Goal: Task Accomplishment & Management: Complete application form

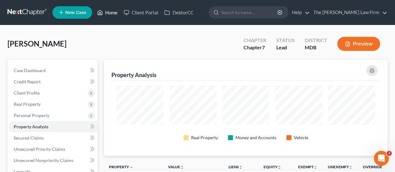
click at [107, 14] on link "Home" at bounding box center [107, 12] width 27 height 11
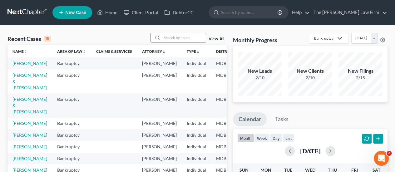
click at [181, 37] on input "search" at bounding box center [184, 37] width 44 height 9
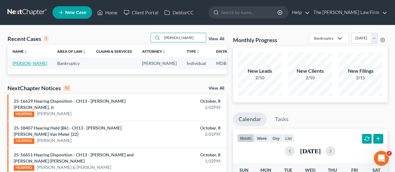
type input "[PERSON_NAME]"
click at [19, 66] on td "[PERSON_NAME]" at bounding box center [29, 63] width 45 height 12
click at [19, 64] on link "[PERSON_NAME]" at bounding box center [29, 63] width 35 height 5
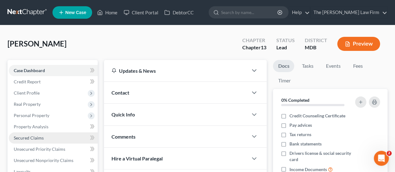
click at [31, 134] on link "Secured Claims" at bounding box center [53, 137] width 89 height 11
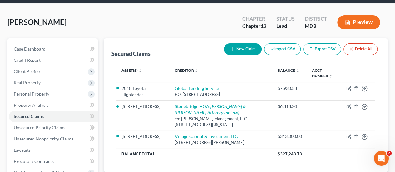
scroll to position [31, 0]
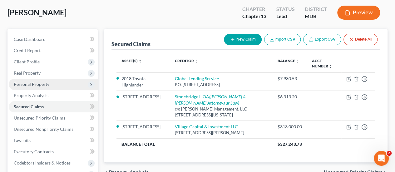
click at [42, 86] on span "Personal Property" at bounding box center [53, 84] width 89 height 11
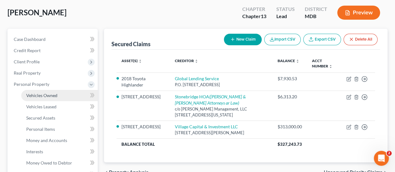
click at [41, 95] on span "Vehicles Owned" at bounding box center [41, 95] width 31 height 5
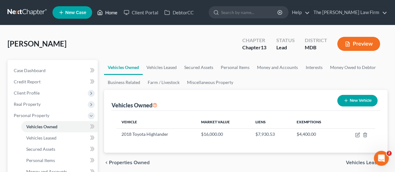
click at [114, 15] on link "Home" at bounding box center [107, 12] width 27 height 11
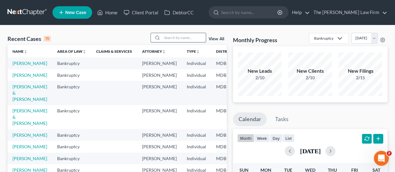
click at [181, 38] on input "search" at bounding box center [184, 37] width 44 height 9
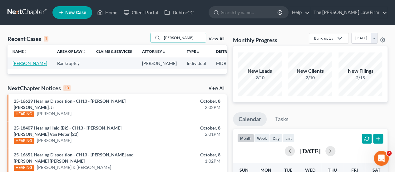
type input "[PERSON_NAME]"
click at [22, 62] on link "[PERSON_NAME]" at bounding box center [29, 63] width 35 height 5
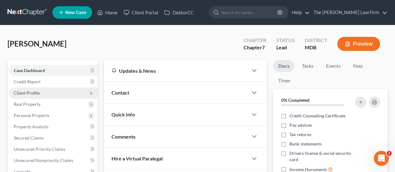
click at [31, 92] on span "Client Profile" at bounding box center [27, 92] width 26 height 5
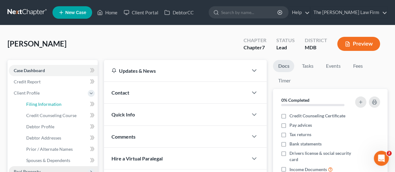
click at [41, 100] on link "Filing Information" at bounding box center [59, 104] width 76 height 11
select select "1"
select select "0"
select select "38"
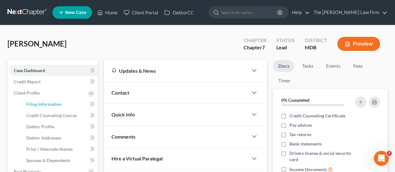
select select "0"
select select "21"
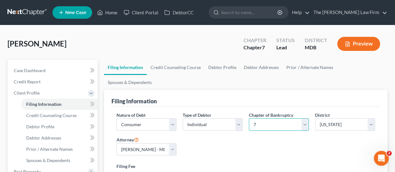
drag, startPoint x: 261, startPoint y: 109, endPoint x: 261, endPoint y: 113, distance: 3.4
click at [261, 118] on select "Select 7 11 12 13" at bounding box center [279, 124] width 60 height 12
select select "3"
click at [249, 118] on select "Select 7 11 12 13" at bounding box center [279, 124] width 60 height 12
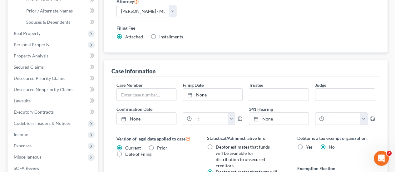
scroll to position [125, 0]
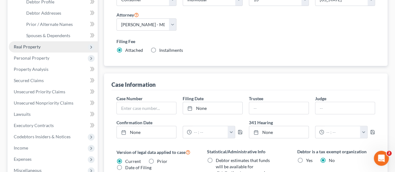
click at [34, 47] on span "Real Property" at bounding box center [27, 46] width 27 height 5
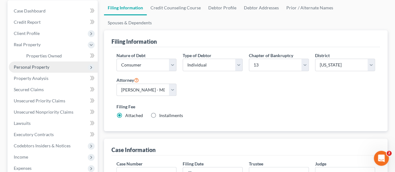
scroll to position [31, 0]
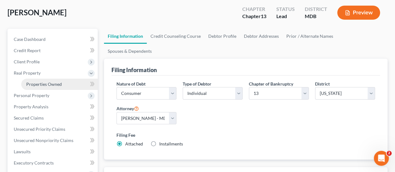
click at [41, 83] on span "Properties Owned" at bounding box center [44, 83] width 36 height 5
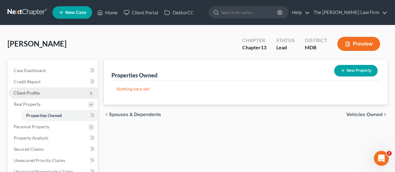
click at [33, 90] on span "Client Profile" at bounding box center [53, 92] width 89 height 11
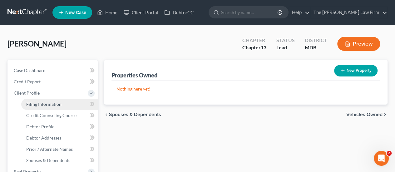
click at [42, 106] on span "Filing Information" at bounding box center [43, 103] width 35 height 5
select select "1"
select select "0"
select select "3"
select select "38"
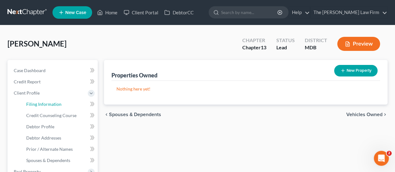
select select "0"
select select "21"
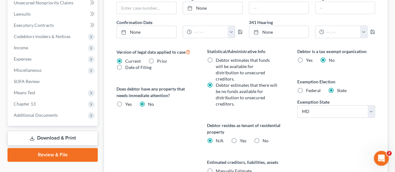
scroll to position [250, 0]
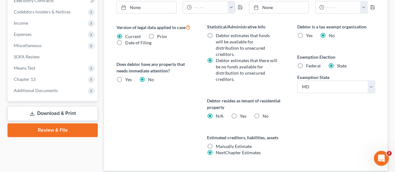
click at [262, 113] on label "No" at bounding box center [265, 116] width 6 height 6
click at [265, 113] on input "No" at bounding box center [267, 115] width 4 height 4
radio input "true"
radio input "false"
click at [239, 113] on label "Yes Yes" at bounding box center [242, 116] width 7 height 6
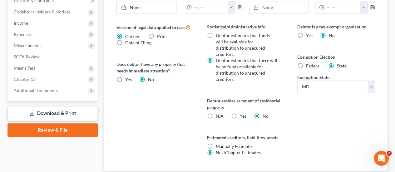
click at [242, 113] on input "Yes Yes" at bounding box center [244, 115] width 4 height 4
radio input "true"
radio input "false"
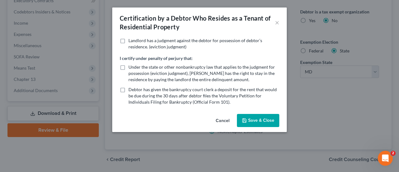
click at [269, 120] on button "Save & Close" at bounding box center [258, 120] width 42 height 13
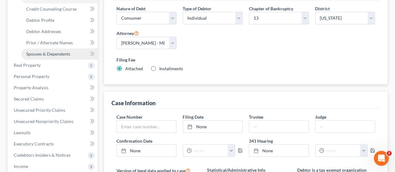
scroll to position [94, 0]
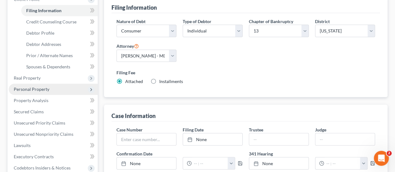
click at [36, 88] on span "Personal Property" at bounding box center [32, 88] width 36 height 5
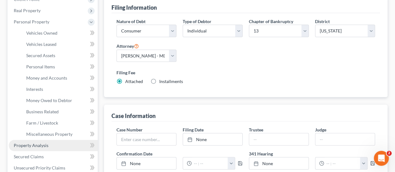
click at [36, 145] on span "Property Analysis" at bounding box center [31, 145] width 35 height 5
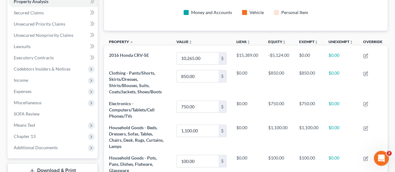
scroll to position [125, 0]
click at [49, 23] on span "Unsecured Priority Claims" at bounding box center [39, 24] width 51 height 5
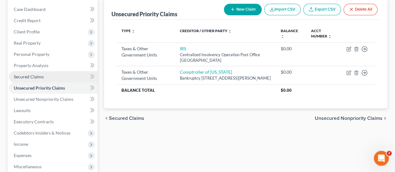
scroll to position [62, 0]
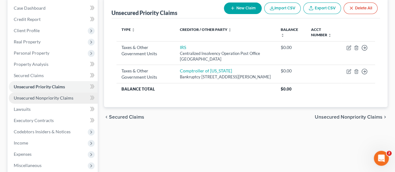
click at [56, 98] on span "Unsecured Nonpriority Claims" at bounding box center [44, 97] width 60 height 5
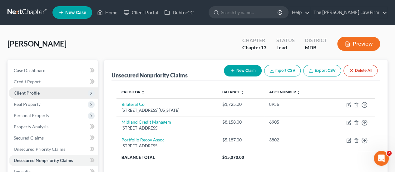
click at [30, 91] on span "Client Profile" at bounding box center [27, 92] width 26 height 5
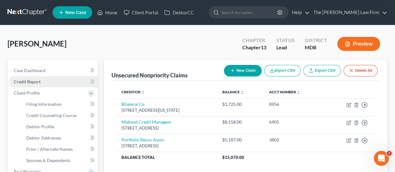
click at [31, 82] on span "Credit Report" at bounding box center [27, 81] width 27 height 5
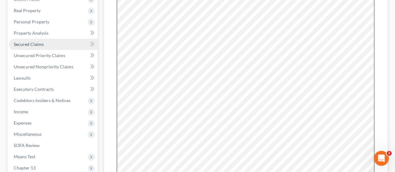
click at [36, 44] on span "Secured Claims" at bounding box center [29, 43] width 30 height 5
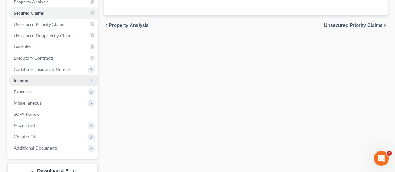
click at [29, 78] on span "Income" at bounding box center [53, 80] width 89 height 11
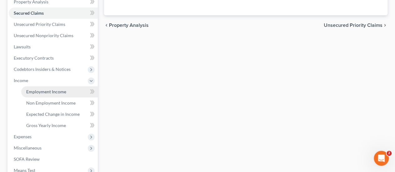
click at [39, 91] on span "Employment Income" at bounding box center [46, 91] width 40 height 5
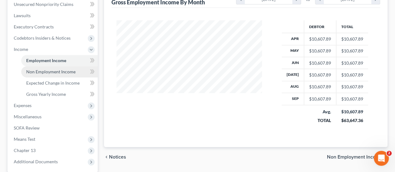
click at [61, 74] on span "Non Employment Income" at bounding box center [50, 71] width 49 height 5
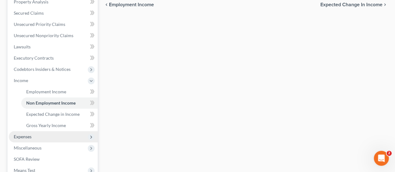
click at [32, 138] on span "Expenses" at bounding box center [53, 136] width 89 height 11
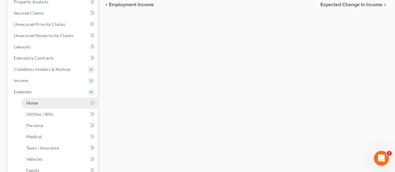
click at [36, 105] on span "Home" at bounding box center [32, 102] width 12 height 5
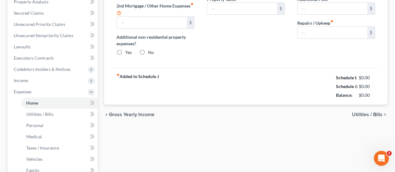
type input "1,500.00"
type input "561.00"
radio input "true"
type input "0.00"
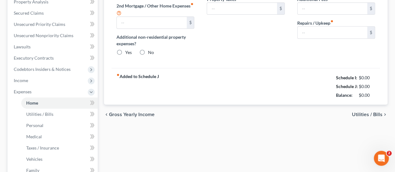
type input "100.00"
type input "0.00"
type input "250.00"
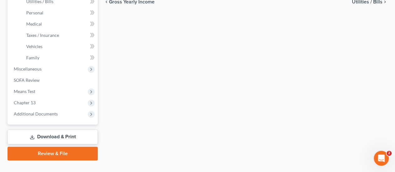
scroll to position [249, 0]
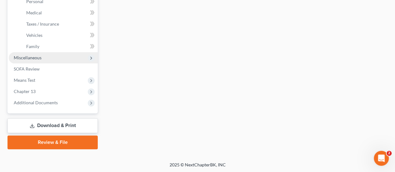
drag, startPoint x: 25, startPoint y: 56, endPoint x: 30, endPoint y: 60, distance: 6.2
click at [25, 56] on span "Miscellaneous" at bounding box center [28, 57] width 28 height 5
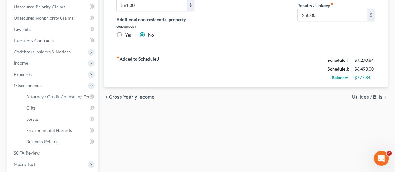
scroll to position [133, 0]
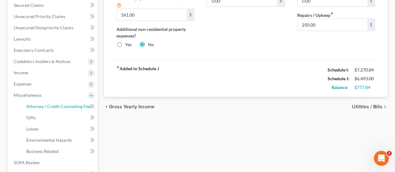
drag, startPoint x: 60, startPoint y: 108, endPoint x: 254, endPoint y: 123, distance: 194.6
click at [60, 108] on span "Attorney / Credit Counseling Fees" at bounding box center [59, 106] width 66 height 5
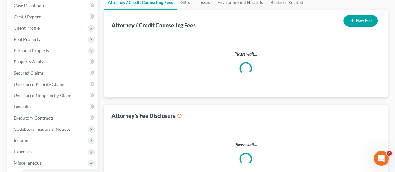
select select "0"
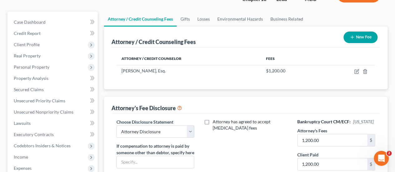
scroll to position [125, 0]
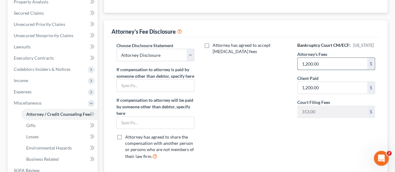
click at [328, 64] on input "1,200.00" at bounding box center [332, 64] width 70 height 12
type input "4,900"
click at [267, 122] on div "Attorney has agreed to accept [MEDICAL_DATA] fees" at bounding box center [245, 103] width 90 height 122
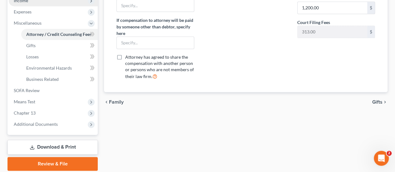
scroll to position [226, 0]
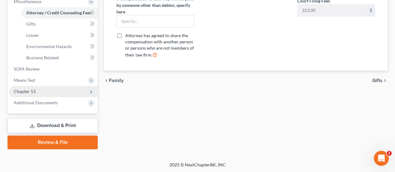
click at [36, 88] on span "Chapter 13" at bounding box center [53, 91] width 89 height 11
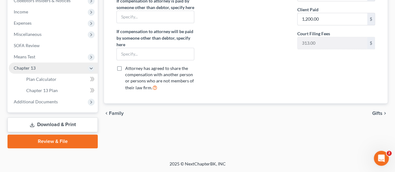
scroll to position [192, 0]
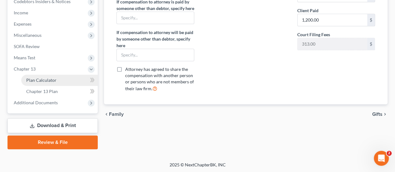
click at [54, 80] on span "Plan Calculator" at bounding box center [41, 79] width 30 height 5
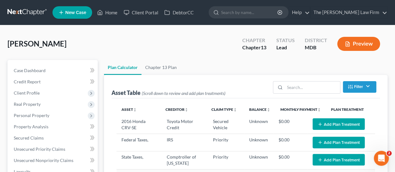
select select "59"
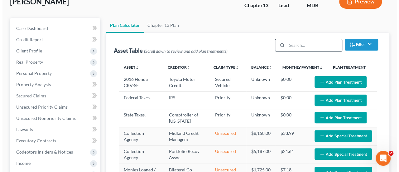
scroll to position [62, 0]
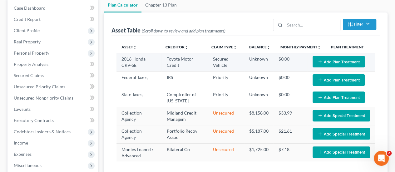
click at [318, 63] on icon "button" at bounding box center [319, 61] width 5 height 5
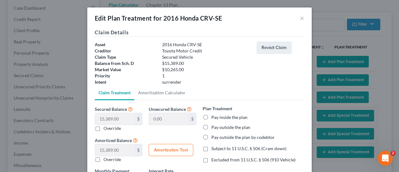
click at [211, 117] on label "Pay inside the plan" at bounding box center [229, 117] width 36 height 6
click at [214, 117] on input "Pay inside the plan" at bounding box center [216, 116] width 4 height 4
radio input "true"
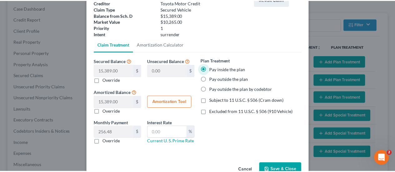
scroll to position [64, 0]
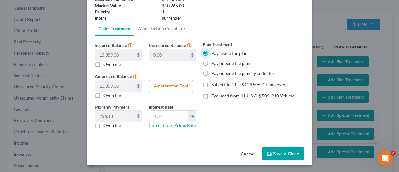
click at [283, 154] on button "Save & Close" at bounding box center [283, 153] width 42 height 13
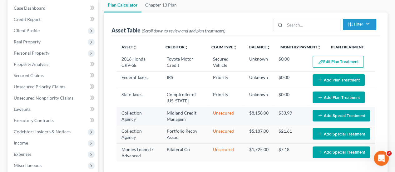
select select "59"
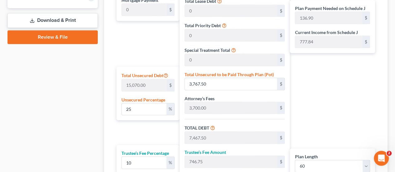
scroll to position [312, 0]
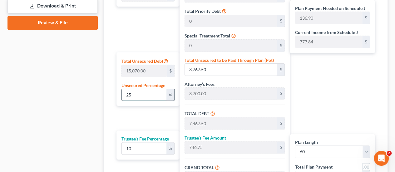
click at [150, 94] on input "25" at bounding box center [144, 95] width 45 height 12
drag, startPoint x: 150, startPoint y: 94, endPoint x: 80, endPoint y: 92, distance: 69.9
type input "1"
type input "150.70"
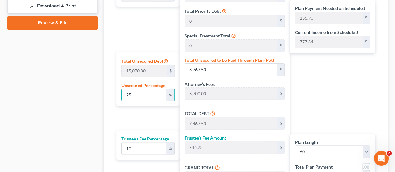
type input "3,850.70"
type input "385.07"
type input "4,235.76"
type input "70.59"
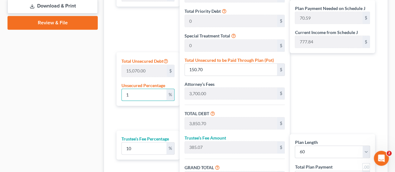
type input "10"
type input "1,507.00"
type input "5,207.00"
type input "520.70"
type input "5,727.70"
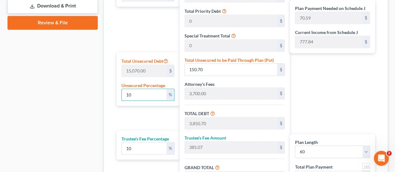
type input "95.46"
type input "100"
type input "15,070.00"
type input "18,770.00"
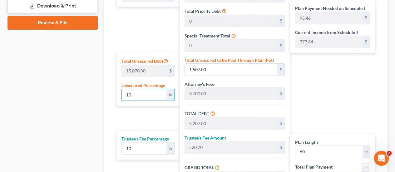
type input "1,877.00"
type input "20,647.00"
type input "344.11"
type input "100"
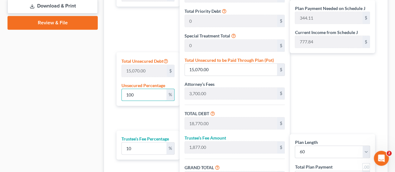
drag, startPoint x: 134, startPoint y: 146, endPoint x: 108, endPoint y: 146, distance: 25.9
click at [108, 146] on div "Calculator Plan Length 1 2 3 4 5 6 7 8 9 10 11 12 13 14 15 16 17 18 19 20 21 22…" at bounding box center [245, 73] width 283 height 283
type input "1"
type input "187.70"
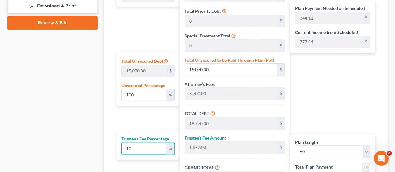
type input "18,957.70"
type input "315.96"
type input "11"
type input "2,064.70"
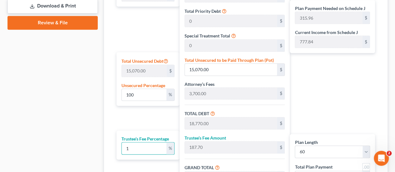
type input "20,834.70"
type input "347.24"
type input "11.2"
type input "2,102.24"
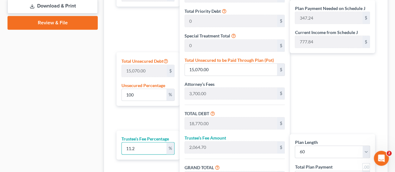
type input "20,872.23"
type input "347.87"
type input "11.2"
click at [108, 146] on div "Calculator Plan Length 1 2 3 4 5 6 7 8 9 10 11 12 13 14 15 16 17 18 19 20 21 22…" at bounding box center [245, 73] width 283 height 283
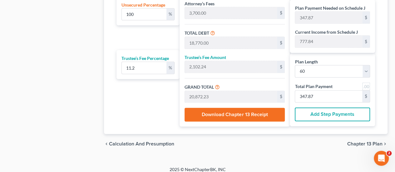
scroll to position [396, 0]
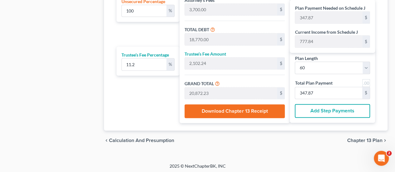
click at [366, 82] on link at bounding box center [366, 83] width 8 height 8
type input "348.00"
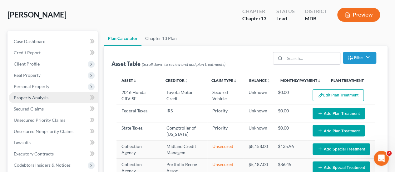
scroll to position [31, 0]
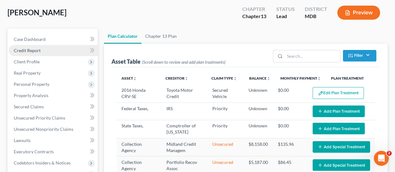
click at [32, 47] on link "Credit Report" at bounding box center [53, 50] width 89 height 11
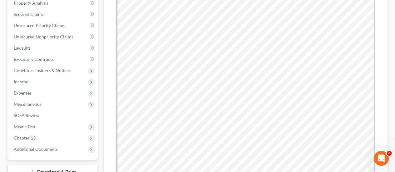
scroll to position [156, 0]
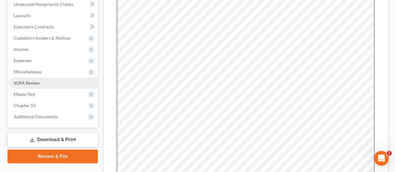
drag, startPoint x: 36, startPoint y: 73, endPoint x: 41, endPoint y: 87, distance: 15.0
click at [36, 73] on span "Miscellaneous" at bounding box center [28, 71] width 28 height 5
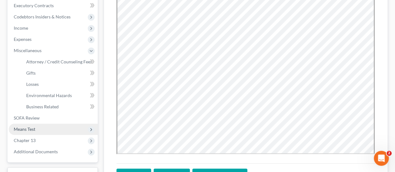
scroll to position [187, 0]
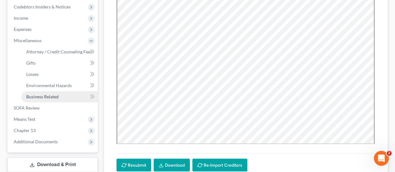
click at [51, 98] on span "Business Related" at bounding box center [42, 96] width 32 height 5
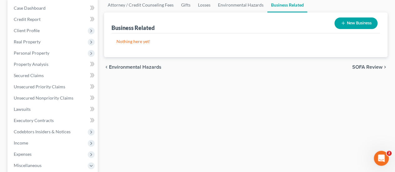
scroll to position [31, 0]
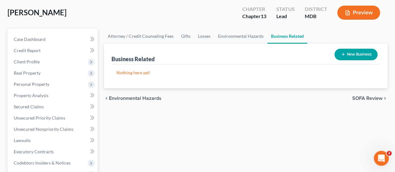
click at [352, 57] on button "New Business" at bounding box center [355, 55] width 43 height 12
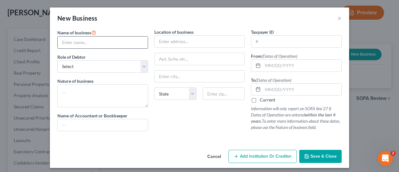
click at [71, 44] on input "text" at bounding box center [103, 42] width 90 height 12
type input "PFG Creative Studio"
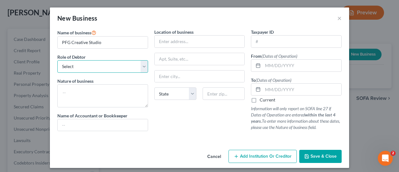
click at [82, 66] on select "Select A member of a limited liability company (LLC) or limited liability partn…" at bounding box center [102, 66] width 91 height 12
select select "sole_proprietor"
click at [57, 60] on select "Select A member of a limited liability company (LLC) or limited liability partn…" at bounding box center [102, 66] width 91 height 12
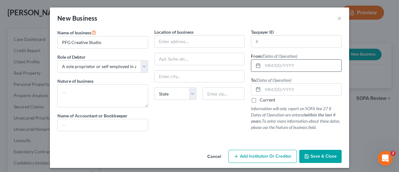
click at [274, 66] on input "text" at bounding box center [302, 66] width 79 height 12
type input "[DATE]"
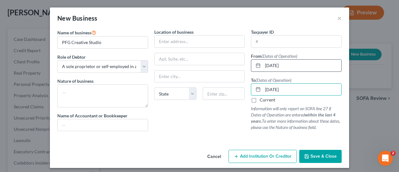
type input "[DATE]"
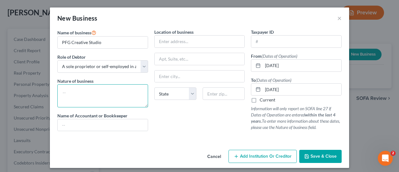
click at [76, 95] on textarea at bounding box center [102, 95] width 91 height 23
type textarea "Graphic design/print broker"
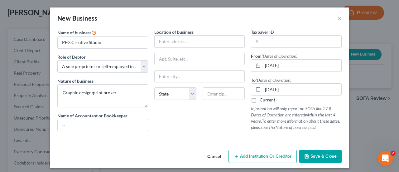
click at [322, 153] on span "Save & Close" at bounding box center [324, 155] width 26 height 5
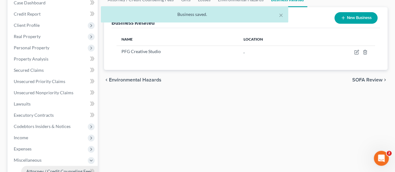
scroll to position [125, 0]
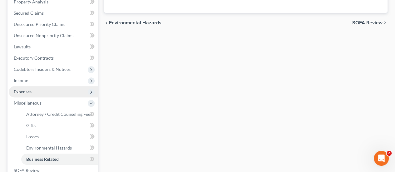
drag, startPoint x: 23, startPoint y: 83, endPoint x: 23, endPoint y: 87, distance: 3.8
click at [23, 83] on span "Income" at bounding box center [53, 80] width 89 height 11
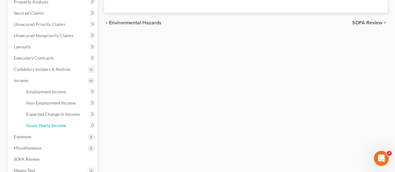
click at [42, 124] on span "Gross Yearly Income" at bounding box center [46, 125] width 40 height 5
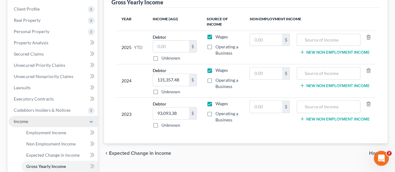
scroll to position [94, 0]
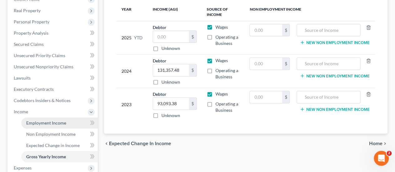
click at [44, 126] on link "Employment Income" at bounding box center [59, 122] width 76 height 11
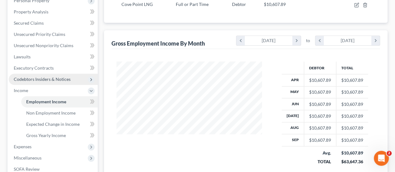
scroll to position [125, 0]
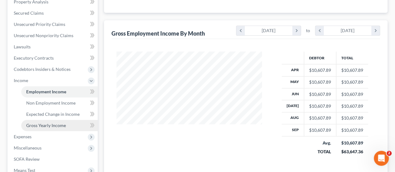
click at [52, 127] on span "Gross Yearly Income" at bounding box center [46, 125] width 40 height 5
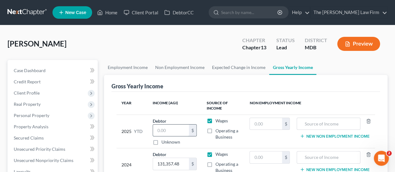
click at [170, 133] on input "text" at bounding box center [171, 130] width 36 height 12
type input "96,000"
click at [126, 141] on div "2025 YTD" at bounding box center [131, 132] width 21 height 28
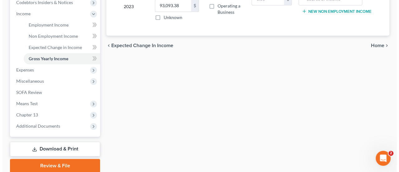
scroll to position [215, 0]
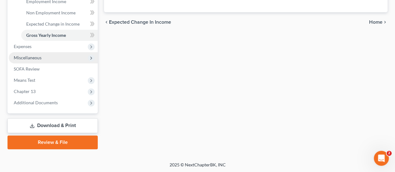
click at [29, 54] on span "Miscellaneous" at bounding box center [53, 57] width 89 height 11
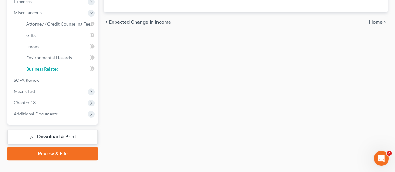
drag, startPoint x: 45, startPoint y: 67, endPoint x: 2, endPoint y: 91, distance: 49.5
click at [46, 67] on span "Business Related" at bounding box center [42, 68] width 32 height 5
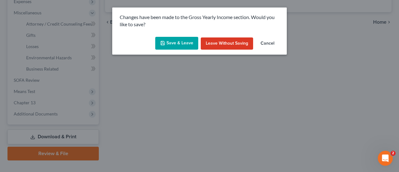
click at [187, 46] on button "Save & Leave" at bounding box center [176, 43] width 43 height 13
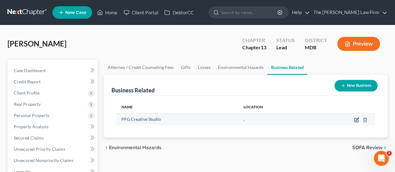
click at [355, 119] on icon "button" at bounding box center [356, 119] width 5 height 5
select select "sole_proprietor"
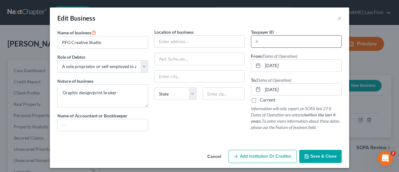
click at [264, 43] on input "text" at bounding box center [296, 42] width 90 height 12
type input "[US_EMPLOYER_IDENTIFICATION_NUMBER]"
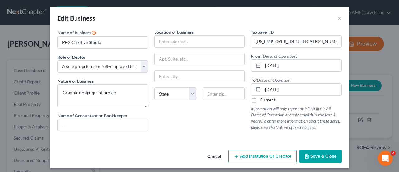
click at [177, 131] on div "Location of business State [US_STATE][GEOGRAPHIC_DATA] [GEOGRAPHIC_DATA] [GEOGR…" at bounding box center [199, 82] width 97 height 107
click at [165, 45] on input "text" at bounding box center [200, 42] width 90 height 12
click at [157, 43] on input "text" at bounding box center [200, 42] width 90 height 12
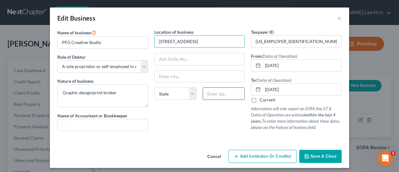
type input "[STREET_ADDRESS]"
click at [217, 93] on input "text" at bounding box center [224, 93] width 42 height 12
type input "20657"
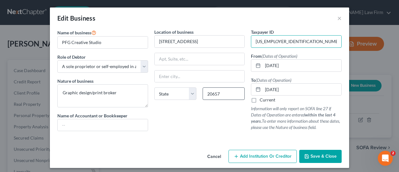
type input "[PERSON_NAME]"
select select "21"
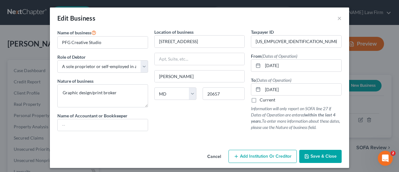
click at [328, 156] on span "Save & Close" at bounding box center [324, 155] width 26 height 5
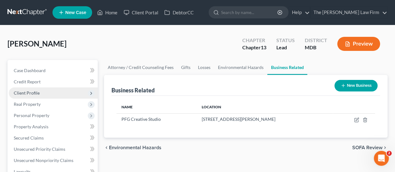
click at [26, 94] on span "Client Profile" at bounding box center [27, 92] width 26 height 5
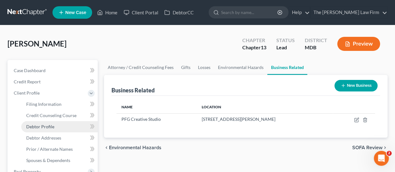
click at [37, 126] on span "Debtor Profile" at bounding box center [40, 126] width 28 height 5
select select "1"
select select "3"
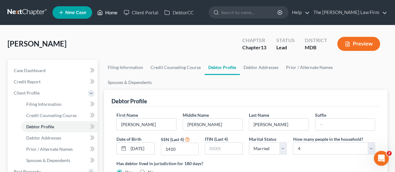
drag, startPoint x: 109, startPoint y: 9, endPoint x: 128, endPoint y: 75, distance: 68.1
click at [109, 9] on link "Home" at bounding box center [107, 12] width 27 height 11
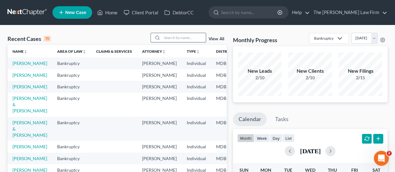
click at [176, 39] on input "search" at bounding box center [184, 37] width 44 height 9
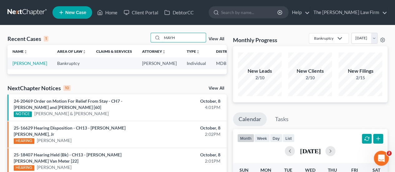
type input "MAYH"
click at [12, 64] on td "[PERSON_NAME]" at bounding box center [29, 63] width 45 height 12
click at [15, 64] on link "[PERSON_NAME]" at bounding box center [29, 63] width 35 height 5
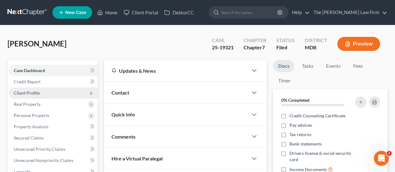
click at [27, 91] on span "Client Profile" at bounding box center [27, 92] width 26 height 5
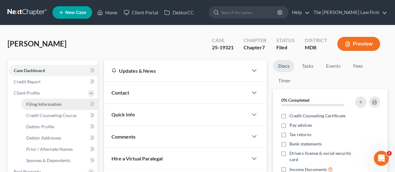
click at [43, 104] on span "Filing Information" at bounding box center [43, 103] width 35 height 5
select select "1"
select select "0"
select select "38"
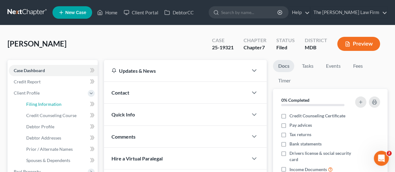
select select "0"
select select "21"
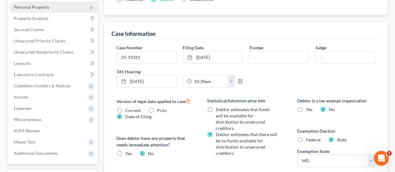
scroll to position [250, 0]
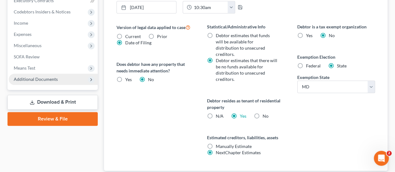
click at [40, 81] on span "Additional Documents" at bounding box center [36, 78] width 44 height 5
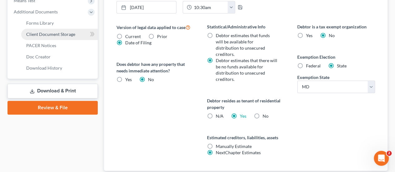
scroll to position [182, 0]
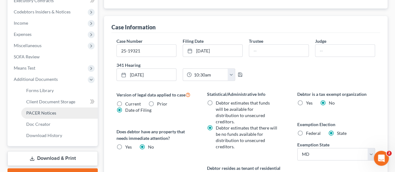
click at [43, 114] on span "PACER Notices" at bounding box center [41, 112] width 30 height 5
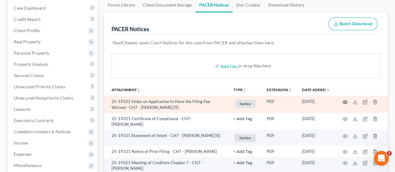
scroll to position [84, 0]
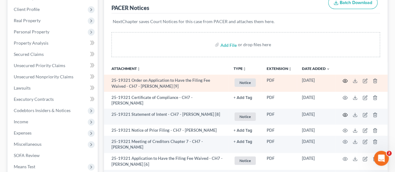
click at [345, 109] on td at bounding box center [361, 117] width 52 height 16
click at [347, 78] on icon "button" at bounding box center [344, 80] width 5 height 5
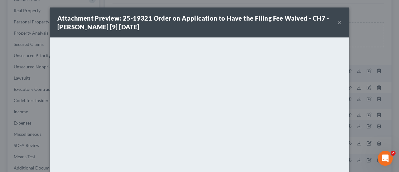
click at [337, 20] on button "×" at bounding box center [339, 22] width 4 height 7
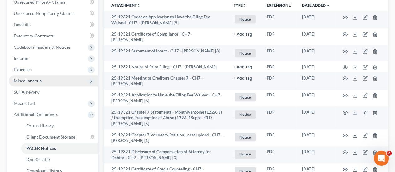
scroll to position [156, 0]
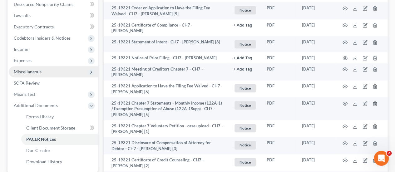
click at [33, 71] on span "Miscellaneous" at bounding box center [28, 71] width 28 height 5
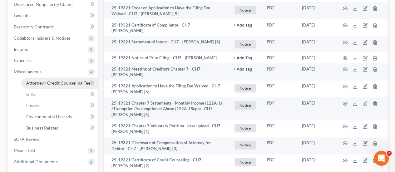
click at [33, 83] on span "Attorney / Credit Counseling Fees" at bounding box center [59, 82] width 66 height 5
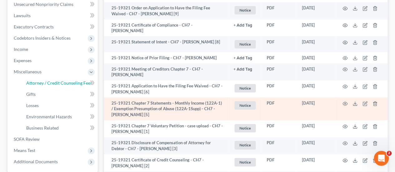
select select "0"
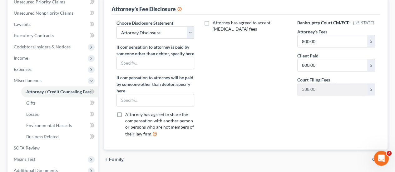
scroll to position [156, 0]
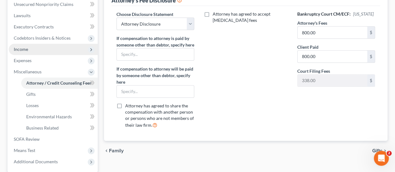
click at [25, 48] on span "Income" at bounding box center [21, 48] width 14 height 5
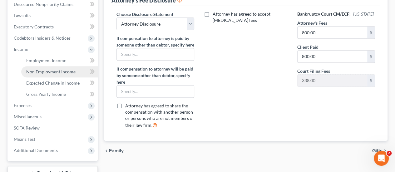
click at [33, 69] on span "Non Employment Income" at bounding box center [50, 71] width 49 height 5
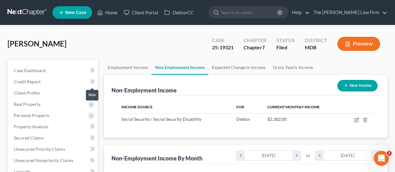
scroll to position [204, 0]
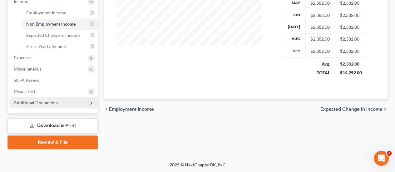
click at [59, 100] on span "Additional Documents" at bounding box center [53, 102] width 89 height 11
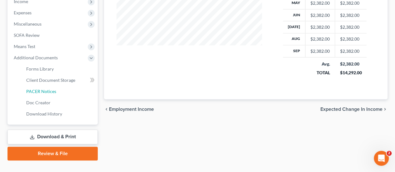
drag, startPoint x: 46, startPoint y: 93, endPoint x: 225, endPoint y: 94, distance: 179.0
click at [46, 93] on span "PACER Notices" at bounding box center [41, 91] width 30 height 5
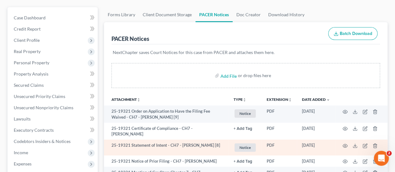
scroll to position [94, 0]
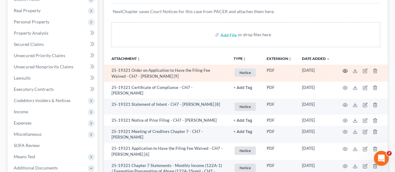
click at [344, 70] on circle "button" at bounding box center [344, 70] width 1 height 1
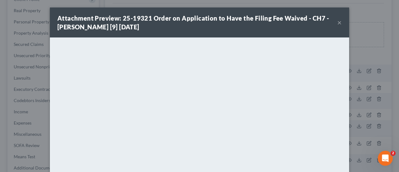
drag, startPoint x: 335, startPoint y: 23, endPoint x: 6, endPoint y: 83, distance: 334.4
click at [337, 23] on button "×" at bounding box center [339, 22] width 4 height 7
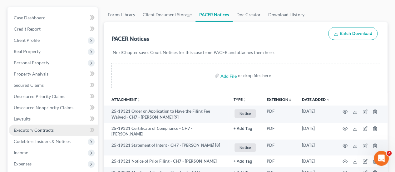
scroll to position [0, 0]
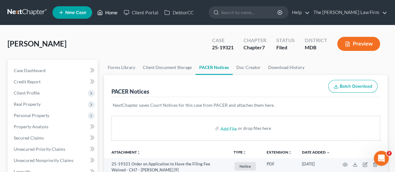
click at [109, 14] on link "Home" at bounding box center [107, 12] width 27 height 11
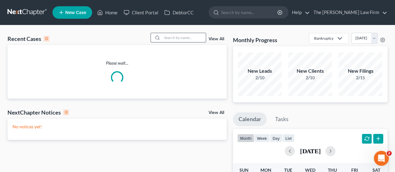
click at [178, 36] on input "search" at bounding box center [184, 37] width 44 height 9
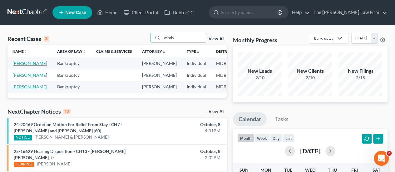
type input "winds"
click at [22, 65] on link "[PERSON_NAME]" at bounding box center [29, 63] width 35 height 5
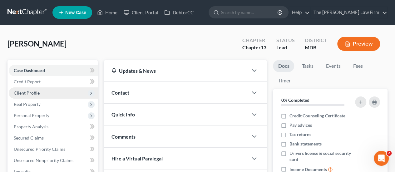
click at [34, 95] on span "Client Profile" at bounding box center [27, 92] width 26 height 5
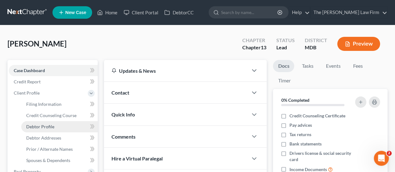
click at [32, 127] on span "Debtor Profile" at bounding box center [40, 126] width 28 height 5
select select "3"
select select "1"
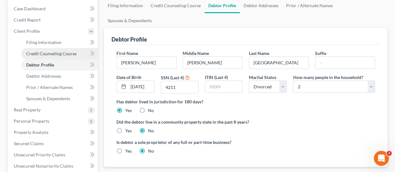
scroll to position [62, 0]
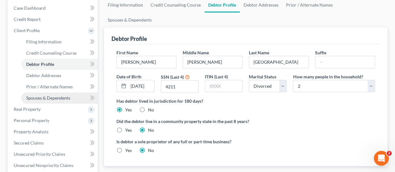
click at [45, 100] on span "Spouses & Dependents" at bounding box center [48, 97] width 44 height 5
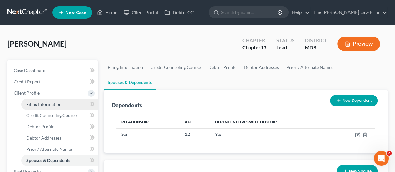
scroll to position [94, 0]
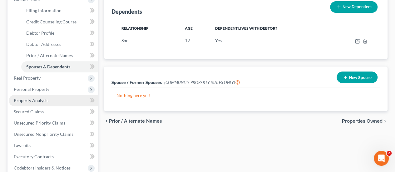
click at [29, 100] on span "Property Analysis" at bounding box center [31, 100] width 35 height 5
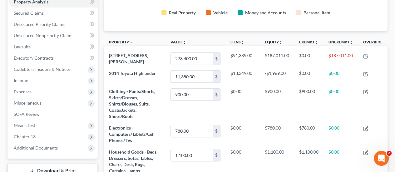
scroll to position [31, 0]
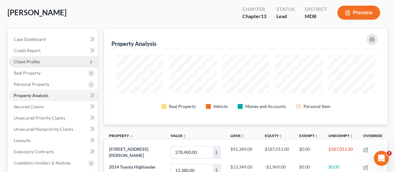
click at [21, 62] on span "Client Profile" at bounding box center [27, 61] width 26 height 5
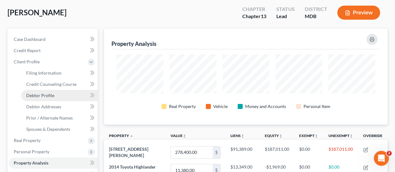
click at [36, 95] on span "Debtor Profile" at bounding box center [40, 95] width 28 height 5
select select "3"
select select "1"
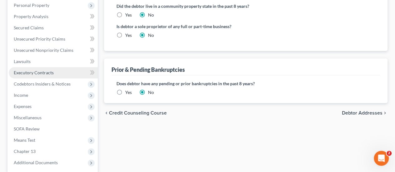
scroll to position [187, 0]
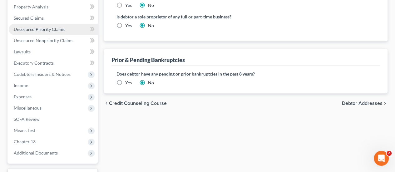
click at [36, 30] on span "Unsecured Priority Claims" at bounding box center [39, 29] width 51 height 5
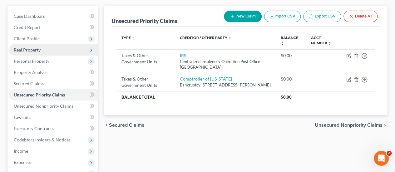
scroll to position [62, 0]
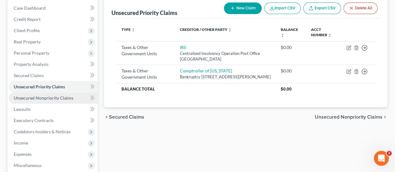
click at [51, 96] on span "Unsecured Nonpriority Claims" at bounding box center [44, 97] width 60 height 5
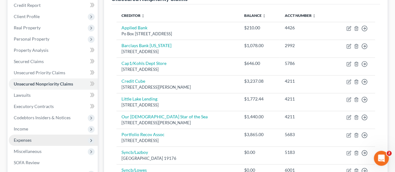
scroll to position [108, 0]
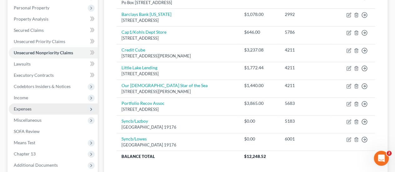
click at [27, 109] on span "Expenses" at bounding box center [23, 108] width 18 height 5
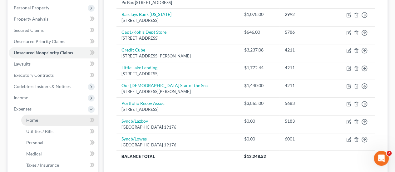
click at [35, 118] on span "Home" at bounding box center [32, 119] width 12 height 5
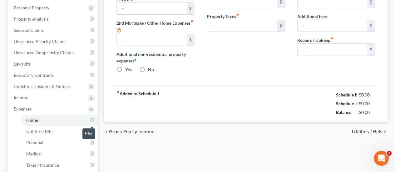
type input "840.00"
type input "0.00"
radio input "true"
type input "0.00"
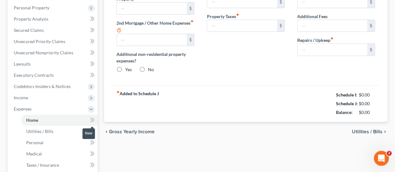
type input "0.00"
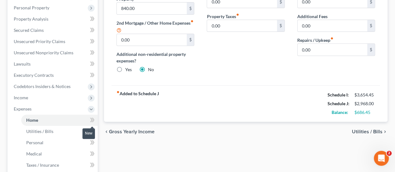
scroll to position [26, 0]
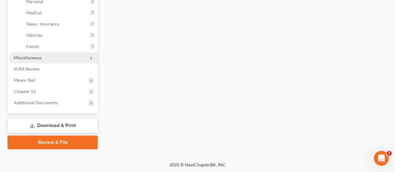
click at [32, 56] on span "Miscellaneous" at bounding box center [28, 57] width 28 height 5
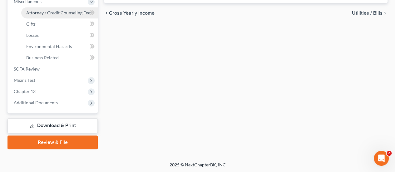
click at [51, 15] on link "Attorney / Credit Counseling Fees" at bounding box center [59, 12] width 76 height 11
select select "0"
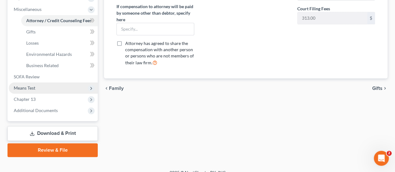
click at [31, 86] on span "Means Test" at bounding box center [25, 87] width 22 height 5
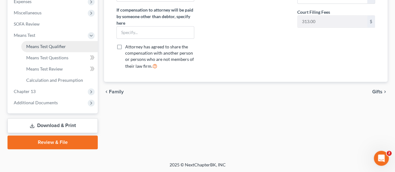
click at [49, 46] on span "Means Test Qualifier" at bounding box center [46, 46] width 40 height 5
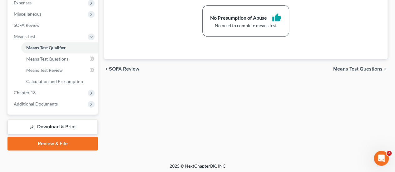
scroll to position [215, 0]
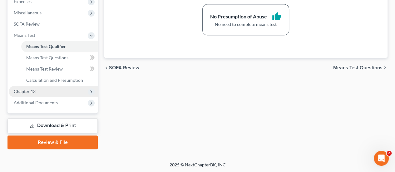
click at [26, 93] on span "Chapter 13" at bounding box center [25, 91] width 22 height 5
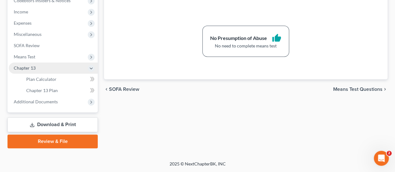
scroll to position [192, 0]
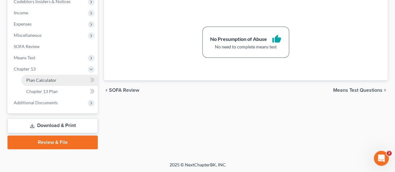
click at [44, 82] on span "Plan Calculator" at bounding box center [41, 79] width 30 height 5
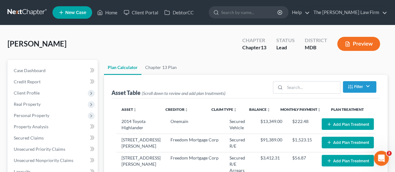
select select "59"
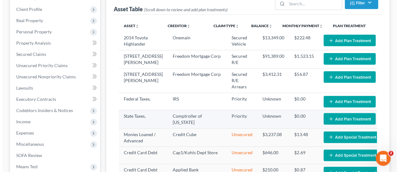
scroll to position [94, 0]
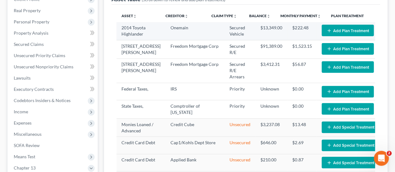
click at [323, 27] on button "Add Plan Treatment" at bounding box center [347, 31] width 52 height 12
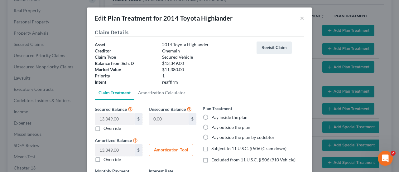
click at [211, 129] on label "Pay outside the plan" at bounding box center [230, 127] width 39 height 6
click at [214, 128] on input "Pay outside the plan" at bounding box center [216, 126] width 4 height 4
radio input "true"
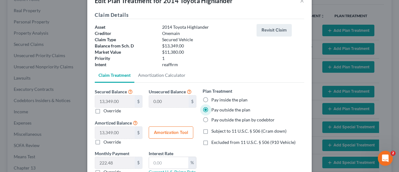
scroll to position [64, 0]
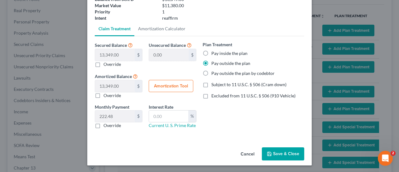
click at [279, 149] on button "Save & Close" at bounding box center [283, 153] width 42 height 13
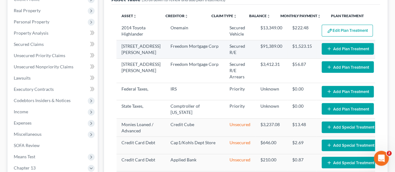
select select "59"
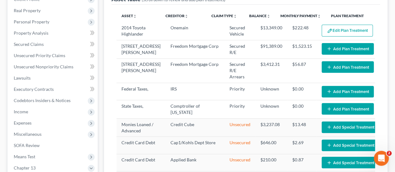
click at [322, 49] on button "Add Plan Treatment" at bounding box center [347, 49] width 52 height 12
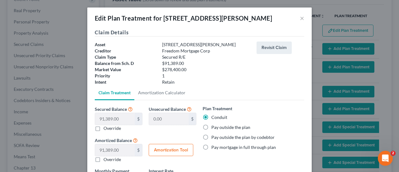
click at [211, 126] on label "Pay outside the plan" at bounding box center [230, 127] width 39 height 6
click at [214, 126] on input "Pay outside the plan" at bounding box center [216, 126] width 4 height 4
radio input "true"
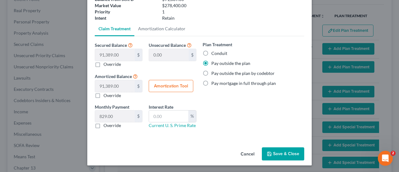
click at [287, 150] on button "Save & Close" at bounding box center [283, 153] width 42 height 13
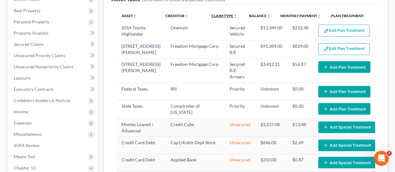
select select "59"
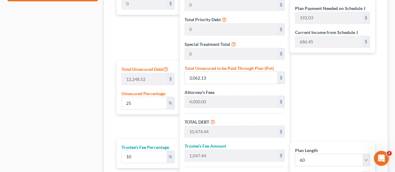
scroll to position [374, 0]
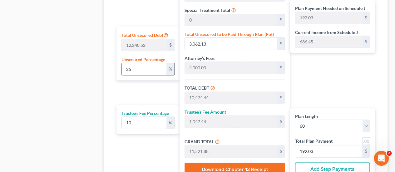
click at [142, 70] on input "25" at bounding box center [144, 69] width 45 height 12
drag, startPoint x: 142, startPoint y: 70, endPoint x: 90, endPoint y: 66, distance: 51.3
type input "100"
type input "12,248.52"
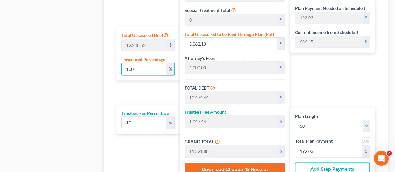
type input "19,660.83"
type input "1,966.08"
type input "21,626.91"
type input "360.44"
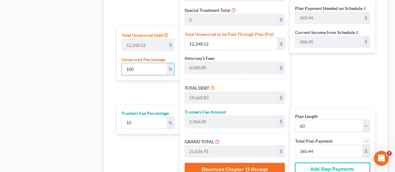
type input "100"
click at [137, 124] on input "10" at bounding box center [144, 123] width 45 height 12
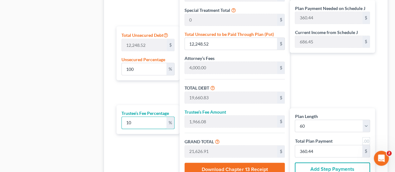
drag, startPoint x: 136, startPoint y: 123, endPoint x: 110, endPoint y: 120, distance: 26.1
click at [115, 123] on div "Plan Length 1 2 3 4 5 6 7 8 9 10 11 12 13 14 15 16 17 18 19 20 21 22 23 24 25 2…" at bounding box center [146, 54] width 66 height 253
type input "11"
type input "2,162.69"
type input "21,823.52"
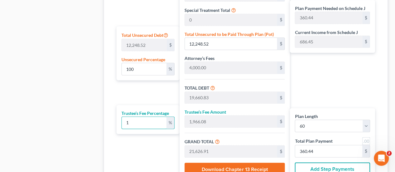
type input "363.72"
type input "11.2"
type input "2,202.01"
type input "21,862.84"
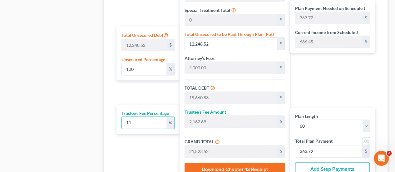
type input "364.38"
type input "11.2"
click at [110, 120] on div "Calculator Plan Length 1 2 3 4 5 6 7 8 9 10 11 12 13 14 15 16 17 18 19 20 21 22…" at bounding box center [245, 47] width 283 height 283
click at [364, 140] on link at bounding box center [366, 141] width 8 height 8
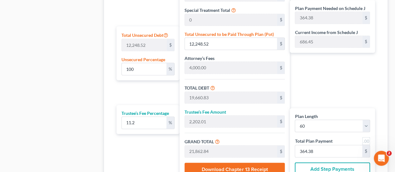
type input "364.00"
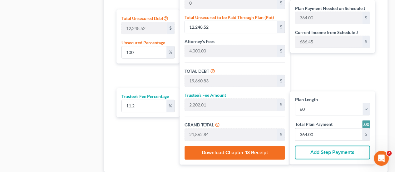
scroll to position [433, 0]
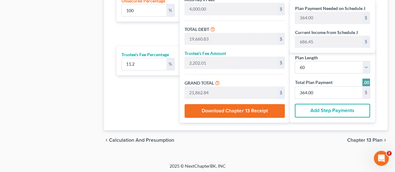
click at [355, 138] on span "Chapter 13 Plan" at bounding box center [364, 140] width 35 height 5
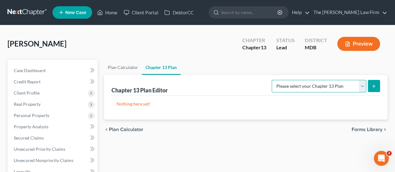
drag, startPoint x: 291, startPoint y: 84, endPoint x: 294, endPoint y: 90, distance: 7.3
click at [291, 84] on select "Please select your Chapter 13 Plan District of [US_STATE][GEOGRAPHIC_DATA] of […" at bounding box center [318, 86] width 95 height 12
select select "2"
click at [274, 80] on select "Please select your Chapter 13 Plan District of [US_STATE][GEOGRAPHIC_DATA] of […" at bounding box center [318, 86] width 95 height 12
click at [373, 88] on button "submit" at bounding box center [373, 86] width 12 height 12
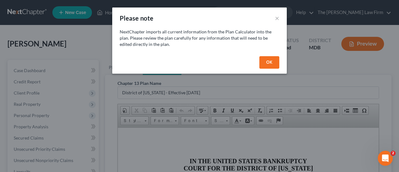
click at [269, 66] on button "OK" at bounding box center [270, 62] width 20 height 12
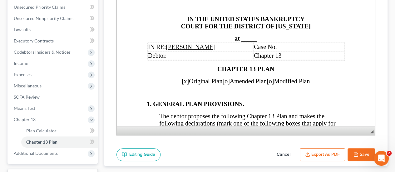
scroll to position [156, 0]
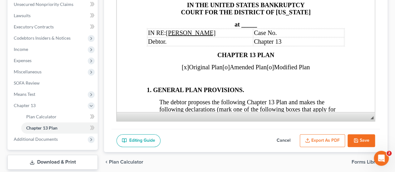
click at [248, 23] on span "_____" at bounding box center [249, 24] width 16 height 7
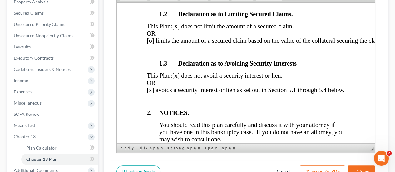
scroll to position [218, 0]
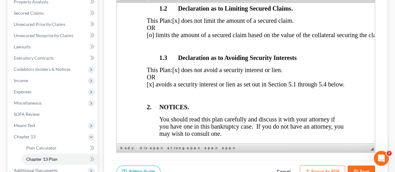
click at [149, 87] on span "[x] avoids a security interest or lien as set out in Section 5.1 through 5.4 be…" at bounding box center [245, 83] width 197 height 7
click at [148, 87] on span "[x] avoids a security interest or lien as set out in Section 5.1 through 5.4 be…" at bounding box center [245, 83] width 197 height 7
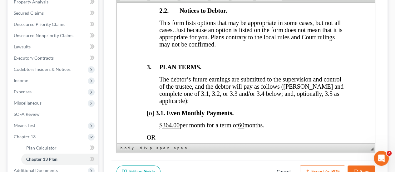
scroll to position [499, 0]
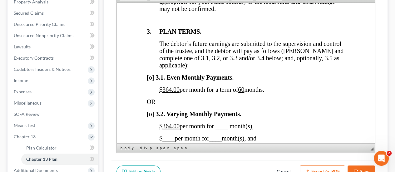
click at [148, 80] on span "[o]" at bounding box center [150, 77] width 7 height 7
drag, startPoint x: 274, startPoint y: 98, endPoint x: 144, endPoint y: 84, distance: 130.5
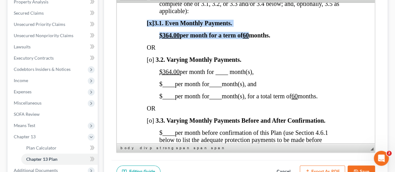
scroll to position [561, 0]
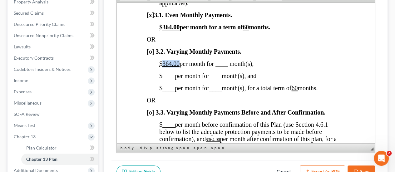
drag, startPoint x: 179, startPoint y: 71, endPoint x: 163, endPoint y: 73, distance: 16.3
click at [163, 67] on u "$364.00" at bounding box center [169, 63] width 20 height 7
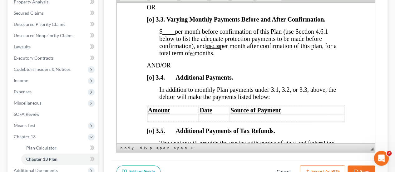
scroll to position [655, 0]
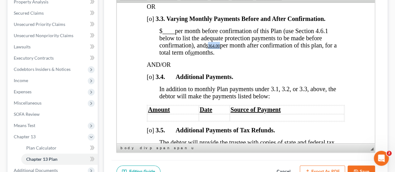
drag, startPoint x: 220, startPoint y: 60, endPoint x: 209, endPoint y: 60, distance: 11.5
click at [209, 48] on u "$364.00" at bounding box center [213, 45] width 14 height 5
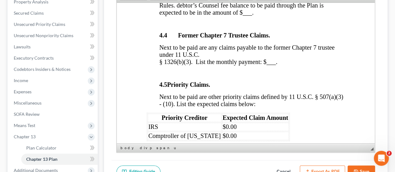
scroll to position [1154, 0]
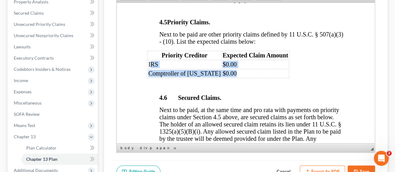
drag, startPoint x: 230, startPoint y: 82, endPoint x: 152, endPoint y: 71, distance: 78.4
click at [152, 71] on tbody "IRS $0.00 Comptroller of [US_STATE] $0.00" at bounding box center [218, 68] width 141 height 17
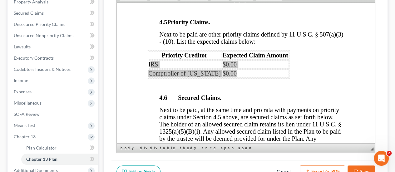
scroll to position [0, 0]
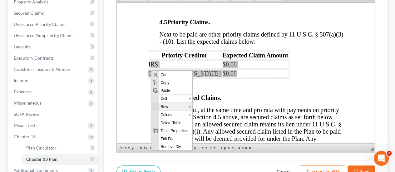
click at [166, 106] on span "Row" at bounding box center [173, 107] width 30 height 8
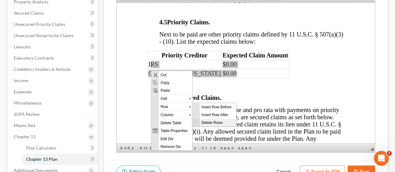
click at [215, 121] on span "Delete Rows" at bounding box center [217, 122] width 36 height 8
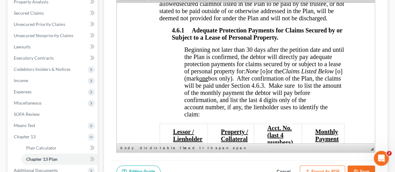
scroll to position [1279, 0]
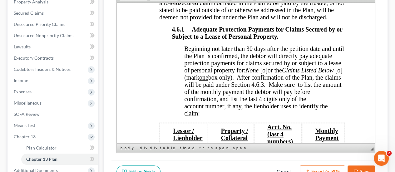
click at [267, 73] on span "[o]" at bounding box center [263, 69] width 7 height 7
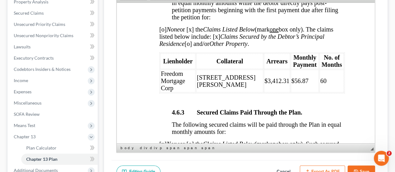
scroll to position [1466, 0]
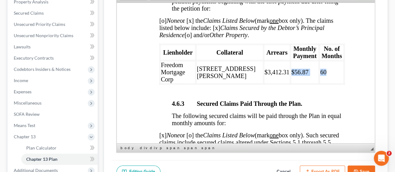
drag, startPoint x: 319, startPoint y: 73, endPoint x: 272, endPoint y: 70, distance: 47.5
click at [272, 70] on tr "Freedom Mortgage Corp [STREET_ADDRESS][PERSON_NAME] $3,412.31 $56.87 60" at bounding box center [251, 72] width 183 height 23
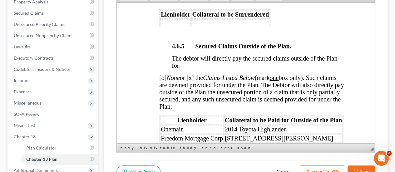
scroll to position [1809, 0]
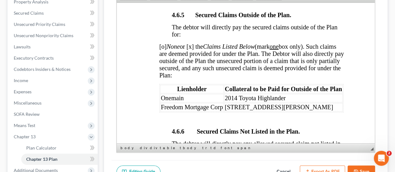
click at [191, 105] on span "Freedom Mortgage Corp" at bounding box center [192, 106] width 62 height 7
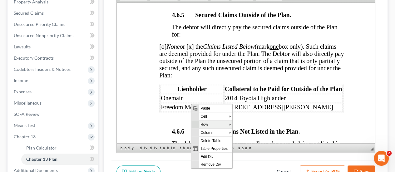
click at [209, 126] on span "Row" at bounding box center [213, 124] width 30 height 8
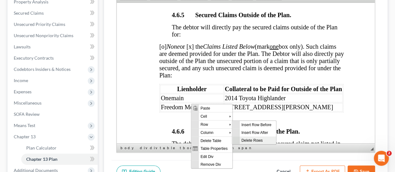
click at [256, 139] on span "Delete Rows" at bounding box center [257, 140] width 36 height 8
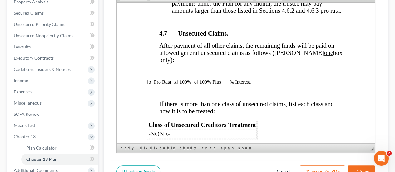
scroll to position [1996, 0]
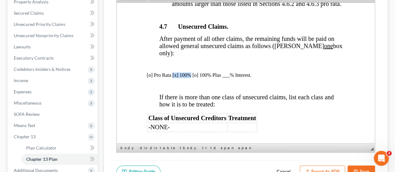
drag, startPoint x: 191, startPoint y: 70, endPoint x: 172, endPoint y: 70, distance: 19.3
click at [172, 72] on p "[o] Pro Rata [x] 100% [o] 100% Plus ___% Interest." at bounding box center [246, 75] width 198 height 6
click at [182, 102] on span "If there is more than one class of unsecured claims, list each class and how it…" at bounding box center [246, 100] width 174 height 14
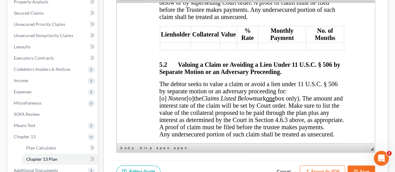
scroll to position [2339, 0]
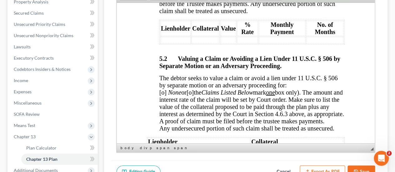
click at [166, 90] on span "[o]" at bounding box center [162, 92] width 7 height 7
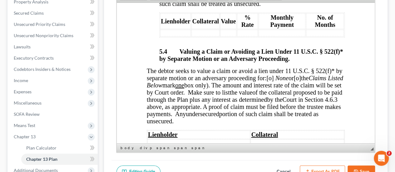
scroll to position [2620, 0]
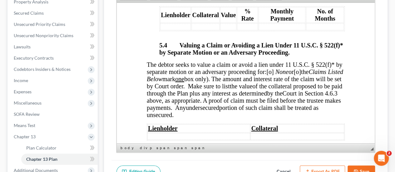
click at [266, 75] on span "[o]" at bounding box center [269, 71] width 7 height 7
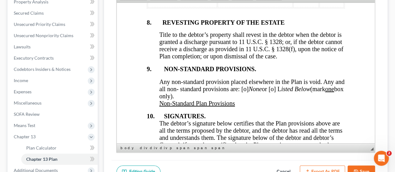
scroll to position [3150, 0]
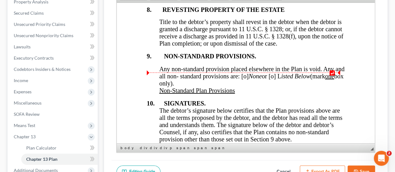
click at [254, 84] on span "Any non-standard provision placed elsewhere in the Plan is void. Any and all no…" at bounding box center [251, 75] width 185 height 21
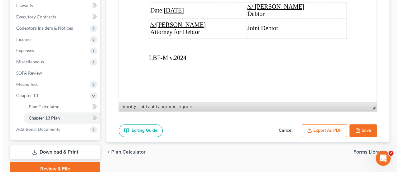
scroll to position [192, 0]
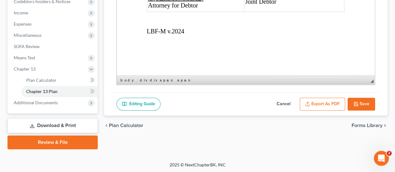
click at [323, 103] on button "Export as PDF" at bounding box center [321, 104] width 45 height 13
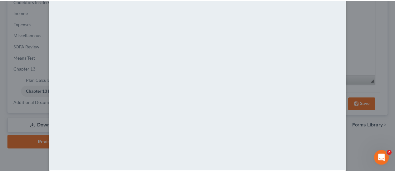
scroll to position [89, 0]
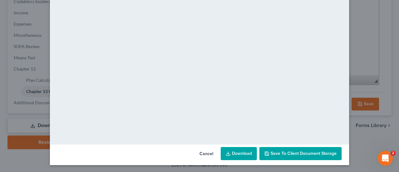
click at [284, 152] on span "Save to Client Document Storage" at bounding box center [304, 153] width 66 height 5
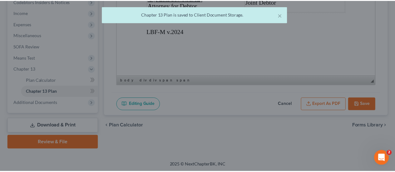
scroll to position [3275, 0]
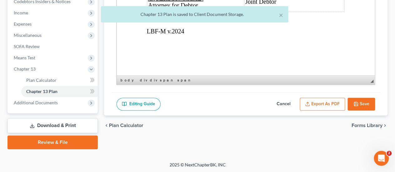
click at [363, 100] on button "Save" at bounding box center [360, 104] width 27 height 13
select select "2"
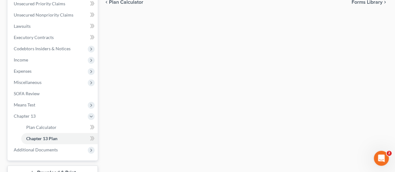
scroll to position [192, 0]
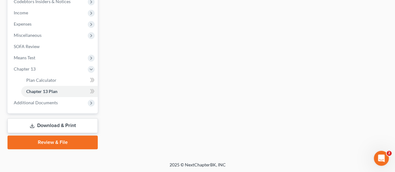
drag, startPoint x: 44, startPoint y: 125, endPoint x: 274, endPoint y: 111, distance: 230.0
click at [44, 125] on link "Download & Print" at bounding box center [52, 125] width 90 height 15
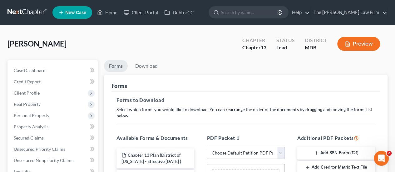
scroll to position [62, 0]
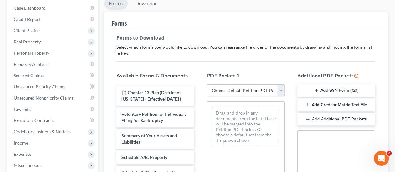
drag, startPoint x: 253, startPoint y: 89, endPoint x: 233, endPoint y: 95, distance: 21.0
click at [253, 89] on select "Choose Default Petition PDF Packet Complete Bankruptcy Petition (all forms and …" at bounding box center [245, 90] width 78 height 12
select select "0"
click at [206, 84] on select "Choose Default Petition PDF Packet Complete Bankruptcy Petition (all forms and …" at bounding box center [245, 90] width 78 height 12
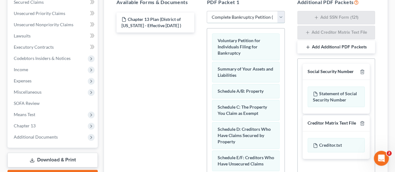
scroll to position [218, 0]
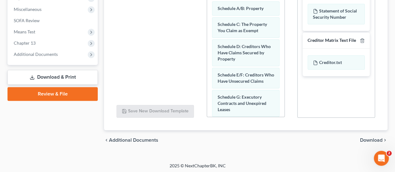
click at [369, 138] on span "Download" at bounding box center [371, 140] width 22 height 5
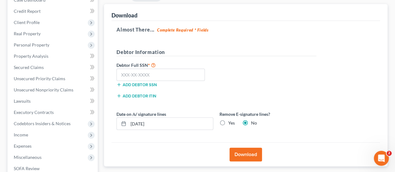
scroll to position [45, 0]
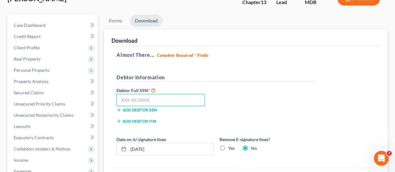
click at [152, 100] on input "text" at bounding box center [160, 100] width 88 height 12
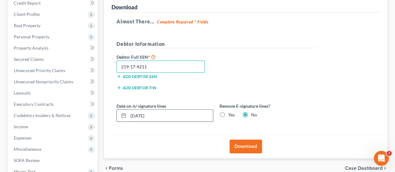
scroll to position [170, 0]
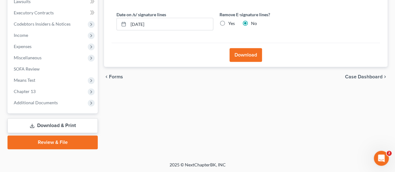
type input "219-17-4211"
click at [252, 58] on button "Download" at bounding box center [245, 55] width 32 height 14
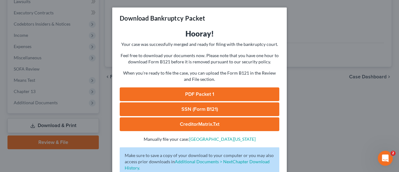
click at [192, 94] on link "PDF Packet 1" at bounding box center [200, 94] width 160 height 14
click at [203, 113] on link "SSN (Form B121)" at bounding box center [200, 109] width 160 height 14
click at [299, 95] on div "Download Bankruptcy Packet Hooray! Your case was successfully merged and ready …" at bounding box center [199, 86] width 399 height 172
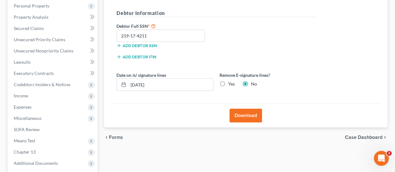
scroll to position [108, 0]
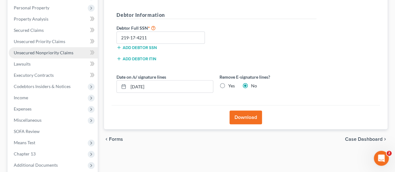
click at [59, 55] on link "Unsecured Nonpriority Claims" at bounding box center [53, 52] width 89 height 11
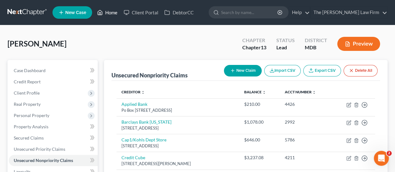
click at [109, 14] on link "Home" at bounding box center [107, 12] width 27 height 11
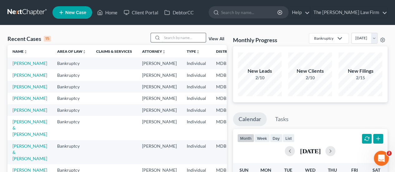
click at [175, 37] on input "search" at bounding box center [184, 37] width 44 height 9
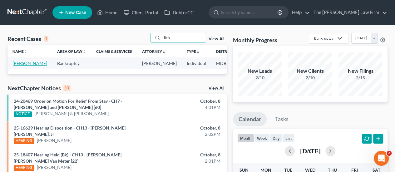
type input "lich"
click at [25, 64] on link "[PERSON_NAME]" at bounding box center [29, 63] width 35 height 5
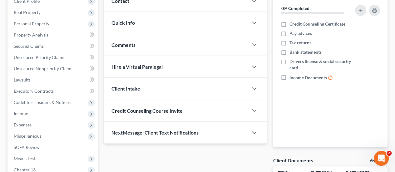
scroll to position [94, 0]
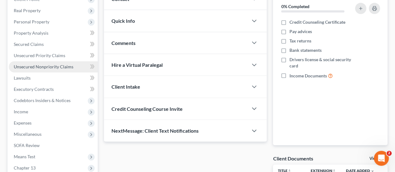
click at [54, 69] on span "Unsecured Nonpriority Claims" at bounding box center [44, 66] width 60 height 5
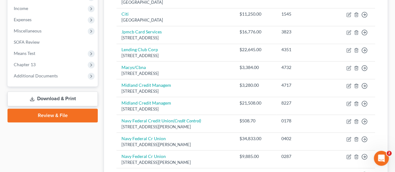
scroll to position [187, 0]
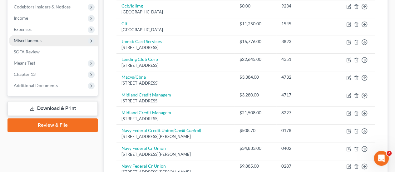
click at [34, 39] on span "Miscellaneous" at bounding box center [28, 40] width 28 height 5
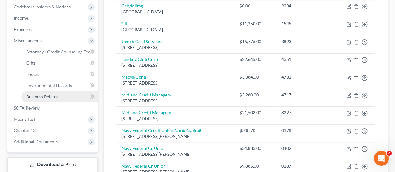
click at [56, 96] on span "Business Related" at bounding box center [42, 96] width 32 height 5
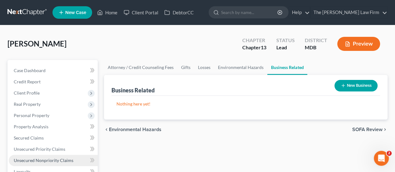
click at [40, 159] on span "Unsecured Nonpriority Claims" at bounding box center [44, 160] width 60 height 5
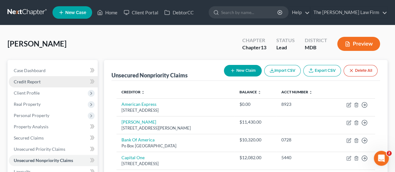
click at [31, 83] on span "Credit Report" at bounding box center [27, 81] width 27 height 5
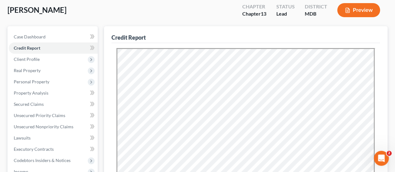
scroll to position [94, 0]
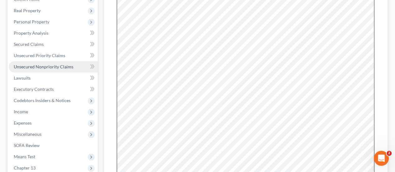
click at [34, 69] on link "Unsecured Nonpriority Claims" at bounding box center [53, 66] width 89 height 11
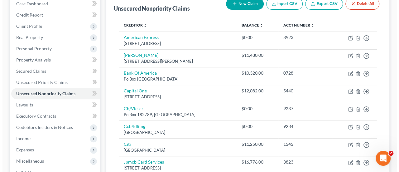
scroll to position [31, 0]
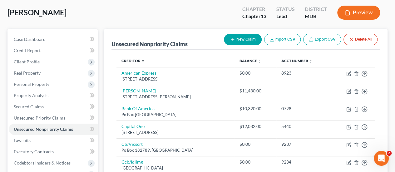
click at [250, 38] on button "New Claim" at bounding box center [243, 40] width 38 height 12
select select "0"
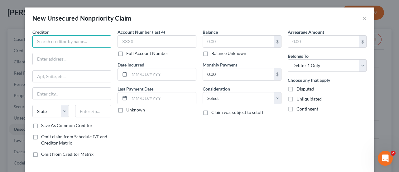
click at [64, 40] on input "text" at bounding box center [71, 41] width 79 height 12
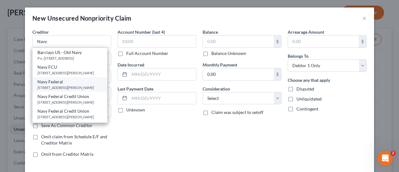
click at [61, 86] on div "[STREET_ADDRESS][PERSON_NAME]" at bounding box center [69, 87] width 65 height 5
type input "Navy Federal"
type input "PO BOX 3502"
type input "[PERSON_NAME]"
select select "48"
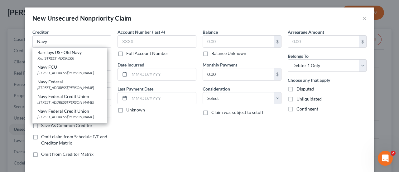
type input "22119"
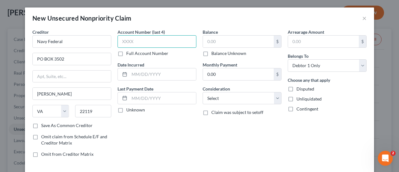
click at [130, 43] on input "text" at bounding box center [157, 41] width 79 height 12
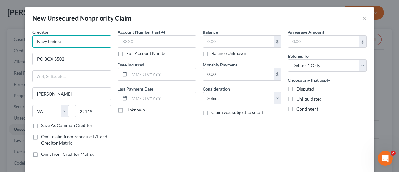
click at [77, 39] on input "Navy Federal" at bounding box center [71, 41] width 79 height 12
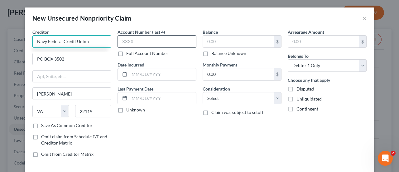
type input "Navy Federal Credit Union"
click at [131, 43] on input "text" at bounding box center [157, 41] width 79 height 12
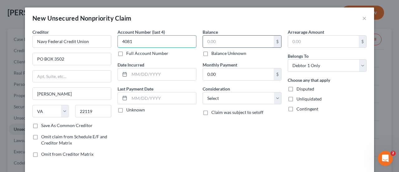
type input "4081"
click at [210, 41] on input "text" at bounding box center [238, 42] width 71 height 12
type input "1,985"
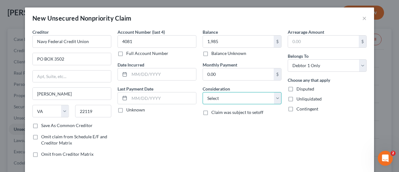
click at [213, 98] on select "Select Cable / Satellite Services Collection Agency Credit Card Debt Debt Couns…" at bounding box center [242, 98] width 79 height 12
select select "2"
click at [203, 92] on select "Select Cable / Satellite Services Collection Agency Credit Card Debt Debt Couns…" at bounding box center [242, 98] width 79 height 12
click at [171, 137] on div "Account Number (last 4) 4081 Full Account Number Date Incurred Last Payment Dat…" at bounding box center [156, 95] width 85 height 133
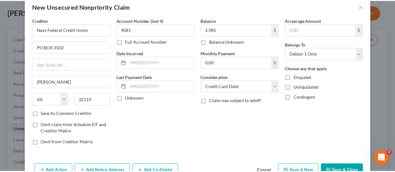
scroll to position [28, 0]
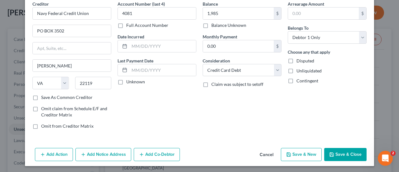
click at [337, 153] on button "Save & Close" at bounding box center [345, 154] width 42 height 13
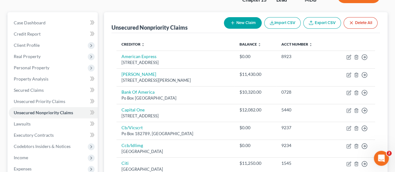
scroll to position [62, 0]
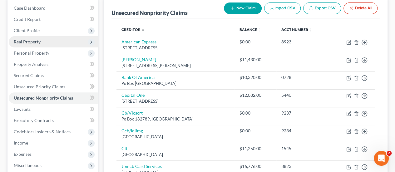
click at [39, 40] on span "Real Property" at bounding box center [27, 41] width 27 height 5
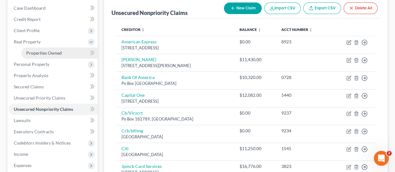
click at [41, 51] on span "Properties Owned" at bounding box center [44, 52] width 36 height 5
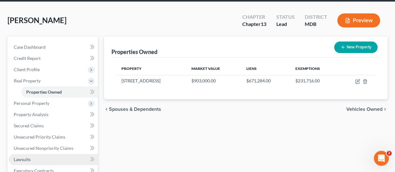
scroll to position [62, 0]
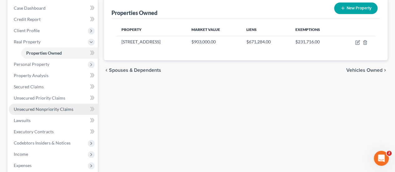
click at [51, 109] on span "Unsecured Nonpriority Claims" at bounding box center [44, 108] width 60 height 5
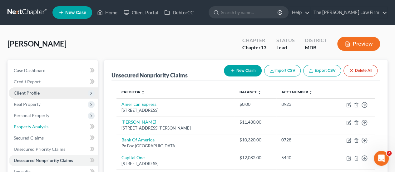
drag, startPoint x: 38, startPoint y: 127, endPoint x: 85, endPoint y: 96, distance: 56.4
click at [38, 127] on span "Property Analysis" at bounding box center [31, 126] width 35 height 5
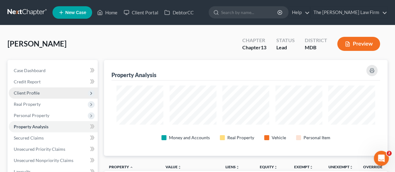
click at [38, 93] on span "Client Profile" at bounding box center [27, 92] width 26 height 5
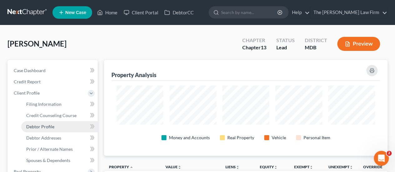
click at [42, 125] on span "Debtor Profile" at bounding box center [40, 126] width 28 height 5
select select "2"
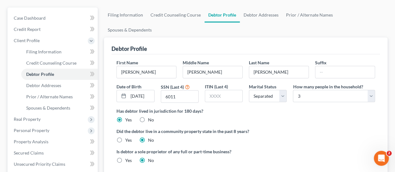
scroll to position [62, 0]
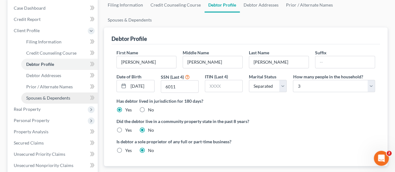
click at [71, 98] on link "Spouses & Dependents" at bounding box center [59, 97] width 76 height 11
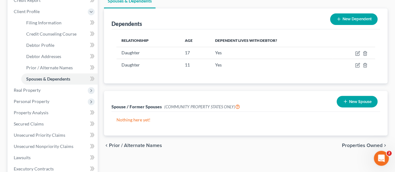
scroll to position [19, 0]
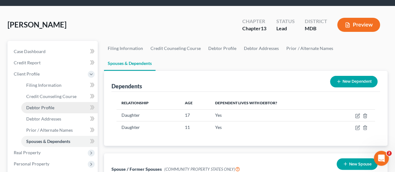
click at [50, 106] on span "Debtor Profile" at bounding box center [40, 107] width 28 height 5
select select "2"
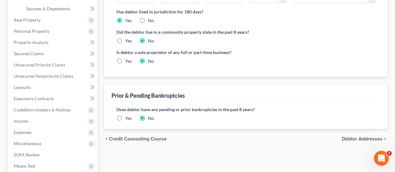
scroll to position [156, 0]
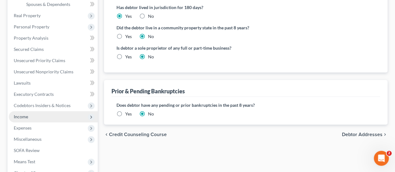
click at [34, 118] on span "Income" at bounding box center [53, 116] width 89 height 11
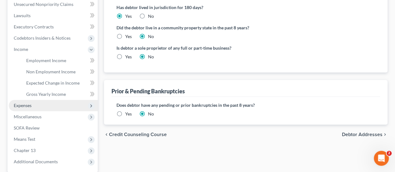
click at [23, 105] on span "Expenses" at bounding box center [23, 105] width 18 height 5
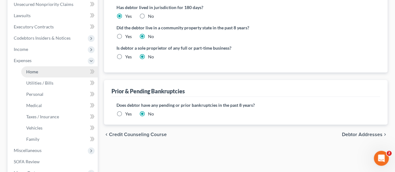
click at [32, 72] on span "Home" at bounding box center [32, 71] width 12 height 5
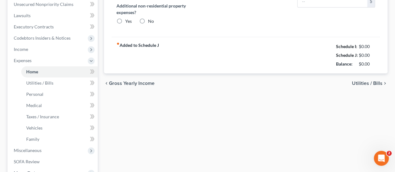
type input "2,100.00"
type input "0.00"
radio input "true"
type input "0.00"
type input "40.00"
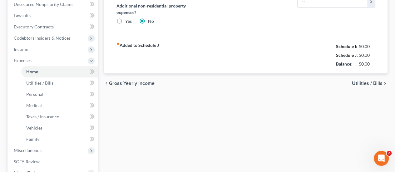
type input "0.00"
type input "250.00"
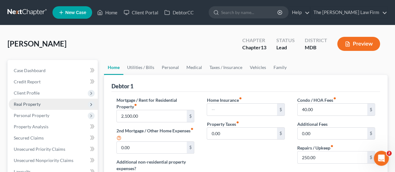
click at [27, 104] on span "Real Property" at bounding box center [27, 103] width 27 height 5
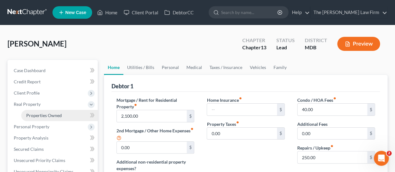
click at [33, 114] on span "Properties Owned" at bounding box center [44, 115] width 36 height 5
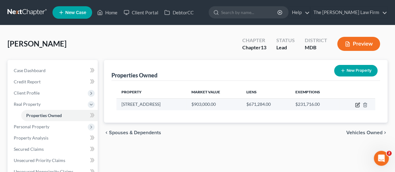
click at [356, 104] on icon "button" at bounding box center [357, 104] width 5 height 5
select select "21"
select select "4"
select select "3"
select select "0"
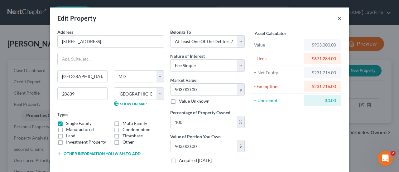
click at [337, 17] on button "×" at bounding box center [339, 17] width 4 height 7
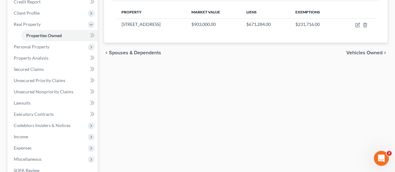
scroll to position [94, 0]
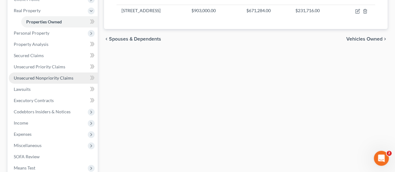
click at [57, 80] on span "Unsecured Nonpriority Claims" at bounding box center [44, 77] width 60 height 5
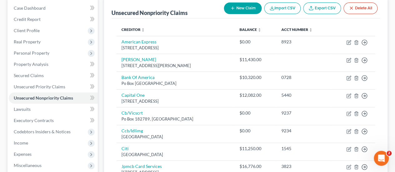
scroll to position [94, 0]
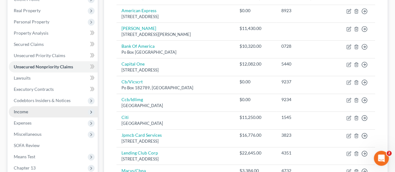
click at [30, 112] on span "Income" at bounding box center [53, 111] width 89 height 11
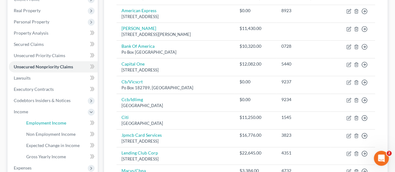
drag, startPoint x: 38, startPoint y: 122, endPoint x: 105, endPoint y: 100, distance: 70.2
click at [38, 122] on span "Employment Income" at bounding box center [46, 122] width 40 height 5
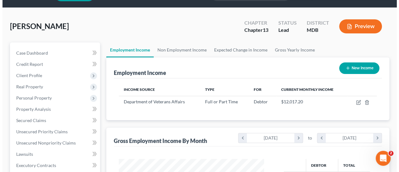
scroll to position [31, 0]
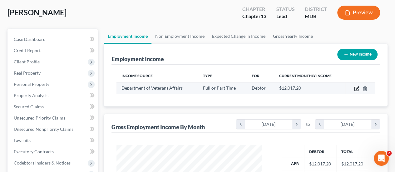
click at [355, 87] on icon "button" at bounding box center [356, 88] width 5 height 5
select select "0"
select select "2"
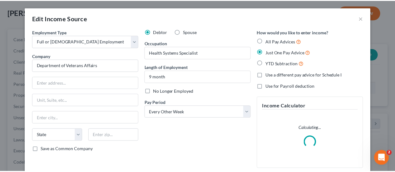
scroll to position [111, 160]
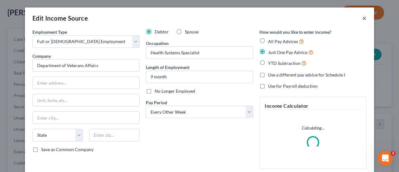
drag, startPoint x: 362, startPoint y: 20, endPoint x: 185, endPoint y: 95, distance: 192.9
click at [362, 20] on button "×" at bounding box center [364, 17] width 4 height 7
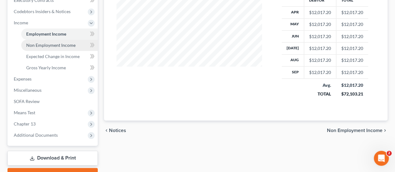
scroll to position [125, 0]
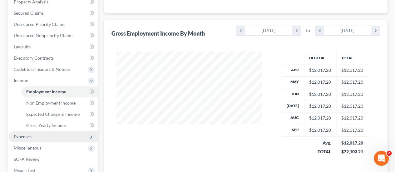
click at [28, 138] on span "Expenses" at bounding box center [23, 136] width 18 height 5
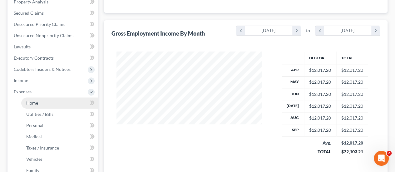
click at [33, 102] on span "Home" at bounding box center [32, 102] width 12 height 5
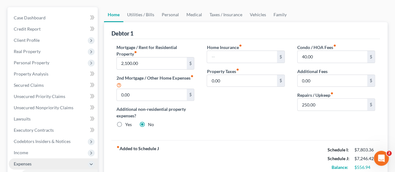
scroll to position [62, 0]
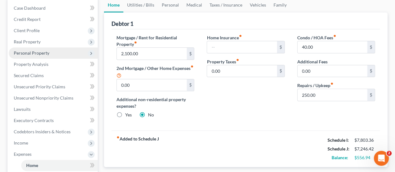
click at [35, 56] on span "Personal Property" at bounding box center [53, 52] width 89 height 11
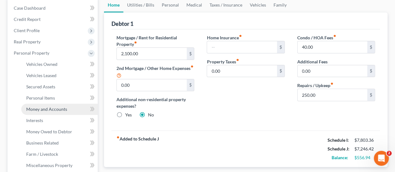
click at [46, 106] on span "Money and Accounts" at bounding box center [46, 108] width 41 height 5
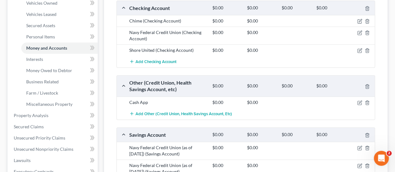
scroll to position [125, 0]
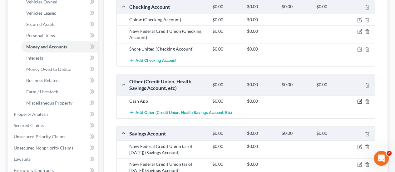
click at [357, 102] on icon "button" at bounding box center [359, 102] width 4 height 4
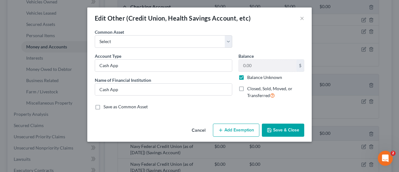
click at [247, 77] on label "Balance Unknown" at bounding box center [264, 77] width 35 height 6
click at [250, 77] on input "Balance Unknown" at bounding box center [252, 76] width 4 height 4
checkbox input "false"
type input "Cash App"
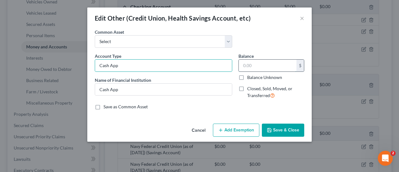
click at [245, 65] on input "text" at bounding box center [268, 66] width 58 height 12
type input "19.32"
click at [269, 129] on icon "button" at bounding box center [269, 130] width 5 height 5
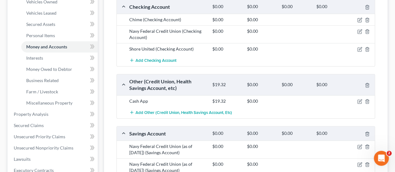
scroll to position [94, 0]
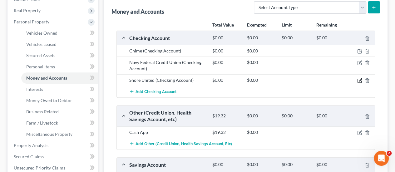
click at [358, 80] on icon "button" at bounding box center [359, 80] width 3 height 3
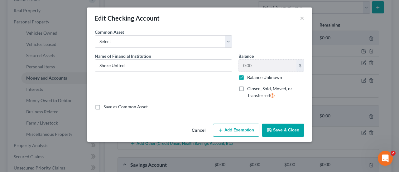
click at [247, 77] on label "Balance Unknown" at bounding box center [264, 77] width 35 height 6
click at [250, 77] on input "Balance Unknown" at bounding box center [252, 76] width 4 height 4
checkbox input "false"
click at [253, 68] on input "0.00" at bounding box center [268, 66] width 58 height 12
type input "60"
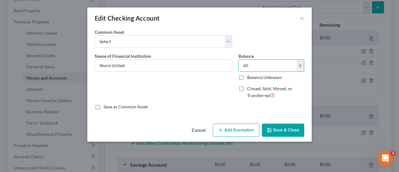
click at [279, 135] on button "Save & Close" at bounding box center [283, 130] width 42 height 13
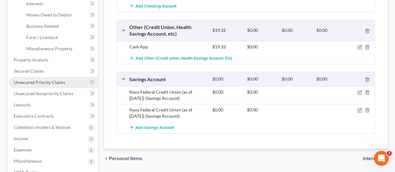
scroll to position [156, 0]
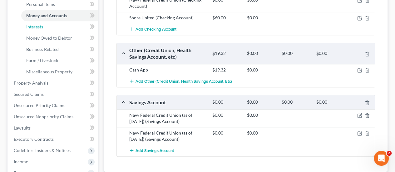
drag, startPoint x: 42, startPoint y: 28, endPoint x: 3, endPoint y: 38, distance: 40.2
click at [42, 28] on span "Interests" at bounding box center [34, 26] width 17 height 5
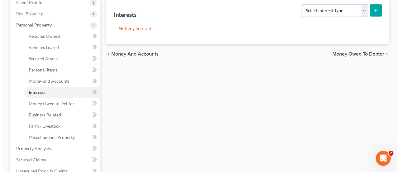
scroll to position [94, 0]
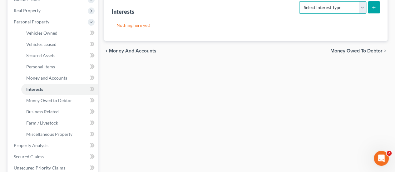
click at [363, 9] on select "Select Interest Type 401K Annuity Bond Education IRA Government Bond Government…" at bounding box center [332, 7] width 67 height 12
select select "other_retirement_plan"
click at [300, 1] on select "Select Interest Type 401K Annuity Bond Education IRA Government Bond Government…" at bounding box center [332, 7] width 67 height 12
click at [371, 9] on icon "submit" at bounding box center [373, 7] width 5 height 5
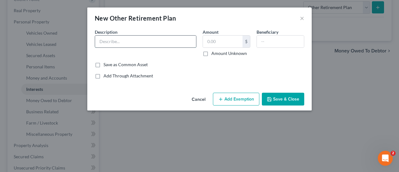
click at [127, 40] on input "text" at bounding box center [145, 42] width 101 height 12
type input "TSP"
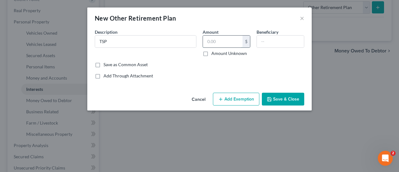
click at [216, 42] on input "text" at bounding box center [223, 42] width 40 height 12
type input "12,153"
click at [231, 99] on button "Add Exemption" at bounding box center [236, 99] width 46 height 13
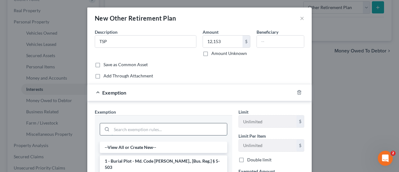
click at [135, 126] on input "search" at bounding box center [169, 129] width 115 height 12
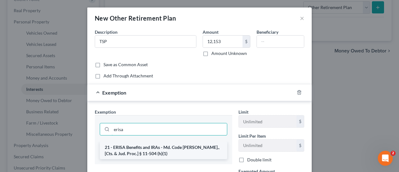
type input "erisa"
click at [137, 145] on li "21 - ERISA Benefits and IRAs - Md. Code [PERSON_NAME]., [Cts. & Jud. Proc.] § 1…" at bounding box center [164, 150] width 128 height 17
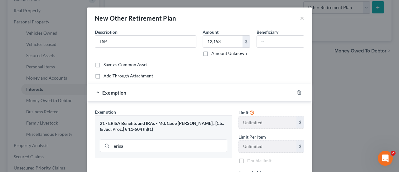
scroll to position [62, 0]
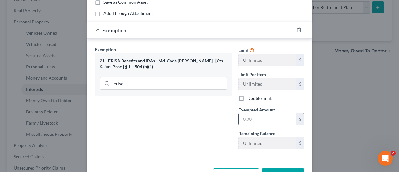
click at [256, 121] on input "text" at bounding box center [268, 119] width 58 height 12
type input "12,153"
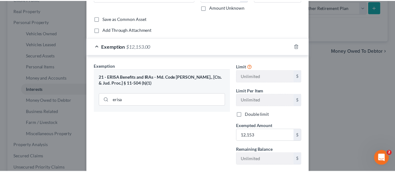
scroll to position [83, 0]
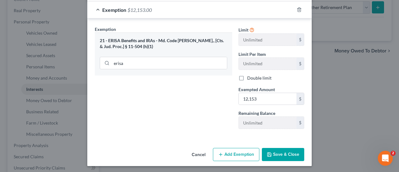
click at [282, 149] on button "Save & Close" at bounding box center [283, 154] width 42 height 13
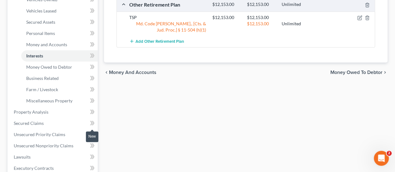
scroll to position [281, 0]
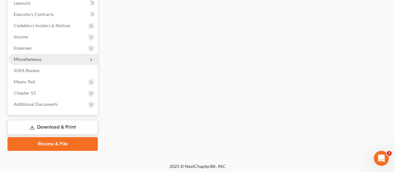
click at [37, 60] on span "Miscellaneous" at bounding box center [28, 58] width 28 height 5
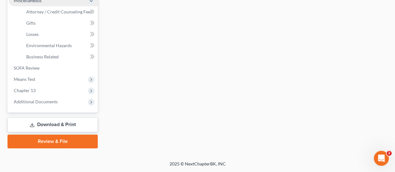
scroll to position [168, 0]
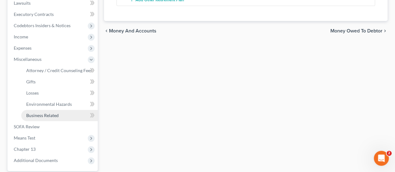
click at [60, 114] on link "Business Related" at bounding box center [59, 115] width 76 height 11
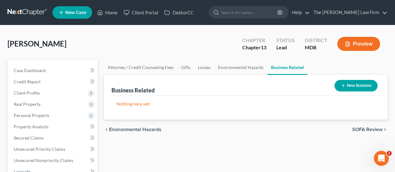
click at [349, 88] on button "New Business" at bounding box center [355, 86] width 43 height 12
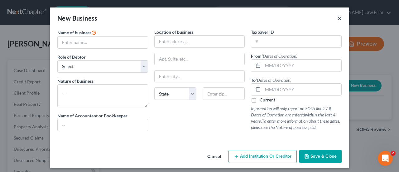
click at [337, 21] on button "×" at bounding box center [339, 17] width 4 height 7
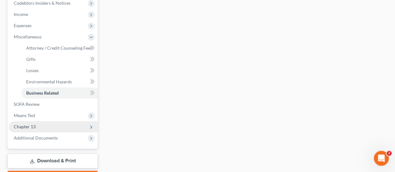
scroll to position [156, 0]
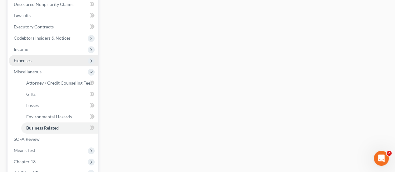
click at [27, 62] on span "Expenses" at bounding box center [23, 60] width 18 height 5
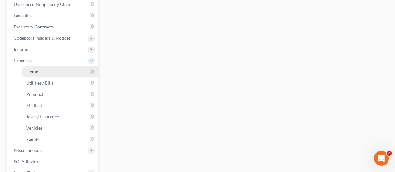
click at [35, 74] on link "Home" at bounding box center [59, 71] width 76 height 11
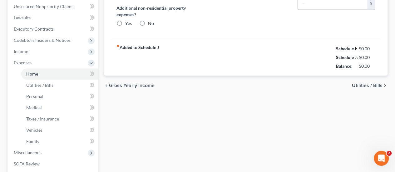
type input "2,100.00"
type input "0.00"
radio input "true"
type input "0.00"
type input "40.00"
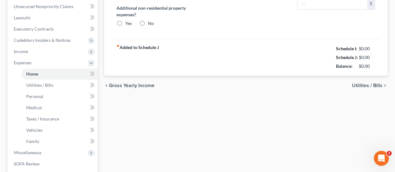
type input "0.00"
type input "250.00"
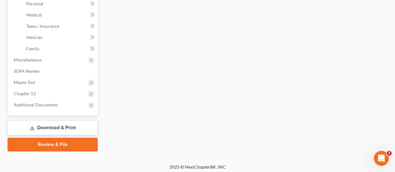
scroll to position [249, 0]
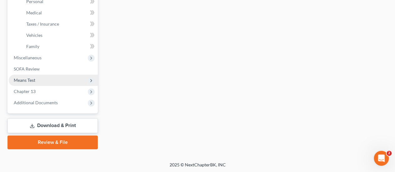
click at [28, 80] on span "Means Test" at bounding box center [25, 79] width 22 height 5
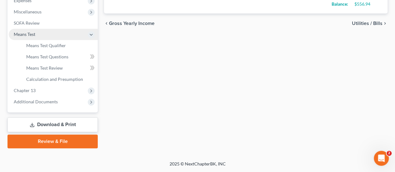
scroll to position [215, 0]
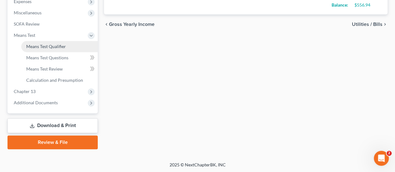
click at [55, 50] on link "Means Test Qualifier" at bounding box center [59, 46] width 76 height 11
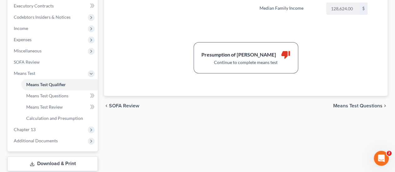
scroll to position [215, 0]
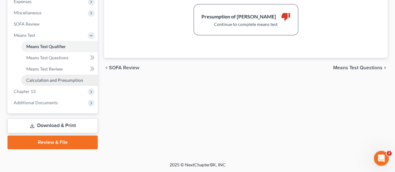
click at [58, 78] on span "Calculation and Presumption" at bounding box center [54, 79] width 57 height 5
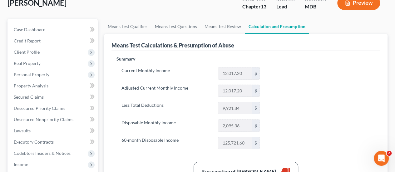
scroll to position [31, 0]
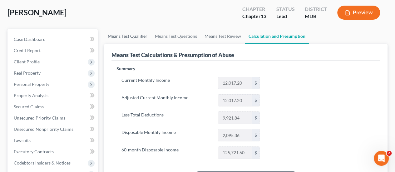
click at [136, 38] on link "Means Test Qualifier" at bounding box center [127, 36] width 47 height 15
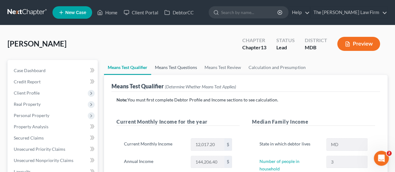
click at [171, 65] on link "Means Test Questions" at bounding box center [176, 67] width 50 height 15
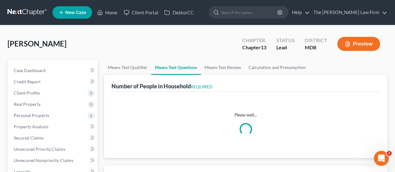
select select "0"
select select "60"
select select "1"
select select "60"
select select "1"
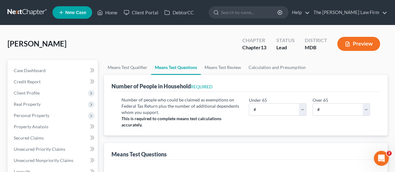
scroll to position [31, 0]
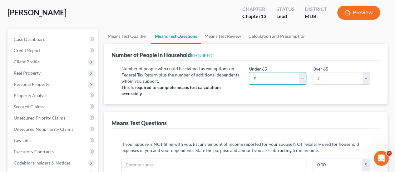
drag, startPoint x: 265, startPoint y: 78, endPoint x: 265, endPoint y: 74, distance: 4.7
click at [265, 78] on select "# 0 1 2 3 4 5 6 7 8 9 10" at bounding box center [277, 78] width 57 height 12
select select "2"
click at [249, 72] on select "# 0 1 2 3 4 5 6 7 8 9 10" at bounding box center [277, 78] width 57 height 12
click at [220, 116] on div "Means Test Questions" at bounding box center [245, 120] width 268 height 17
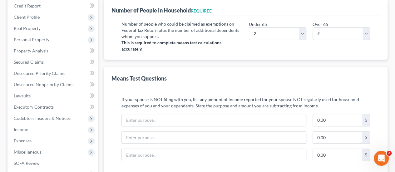
scroll to position [0, 0]
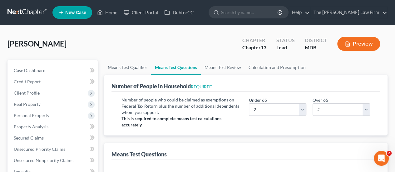
click at [120, 71] on link "Means Test Qualifier" at bounding box center [127, 67] width 47 height 15
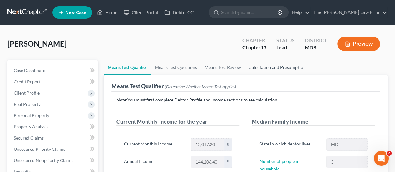
click at [256, 68] on link "Calculation and Presumption" at bounding box center [277, 67] width 64 height 15
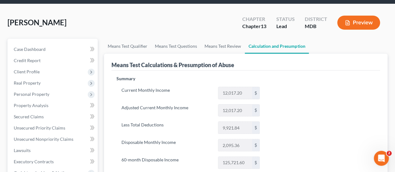
scroll to position [31, 0]
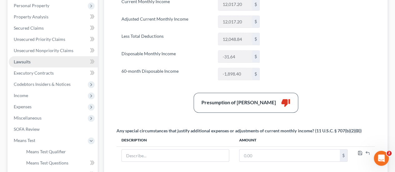
scroll to position [125, 0]
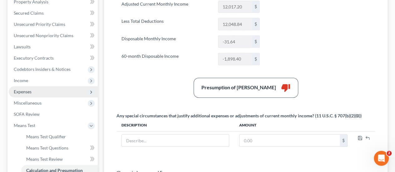
click at [33, 93] on span "Expenses" at bounding box center [53, 91] width 89 height 11
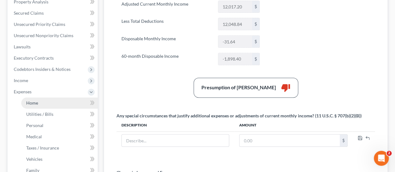
click at [33, 101] on span "Home" at bounding box center [32, 102] width 12 height 5
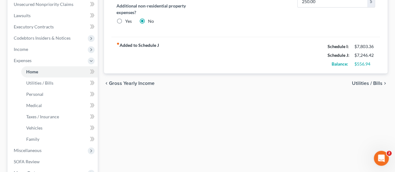
scroll to position [249, 0]
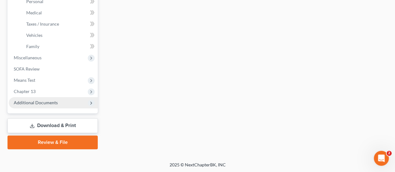
click at [37, 104] on span "Additional Documents" at bounding box center [36, 102] width 44 height 5
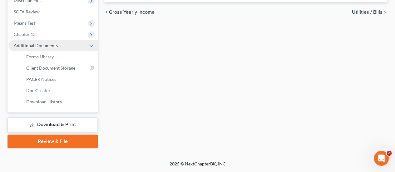
scroll to position [226, 0]
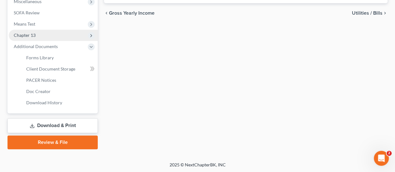
click at [34, 36] on span "Chapter 13" at bounding box center [25, 34] width 22 height 5
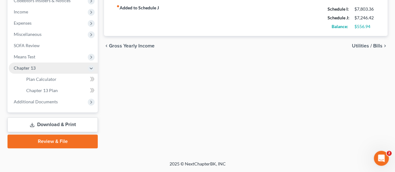
scroll to position [192, 0]
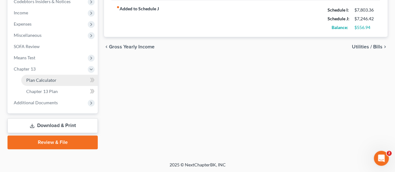
click at [53, 82] on link "Plan Calculator" at bounding box center [59, 80] width 76 height 11
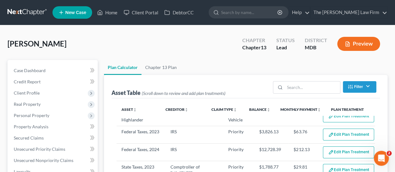
select select "59"
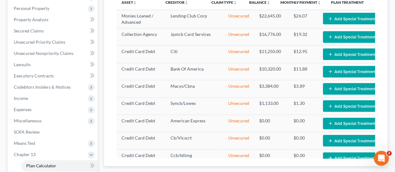
scroll to position [94, 0]
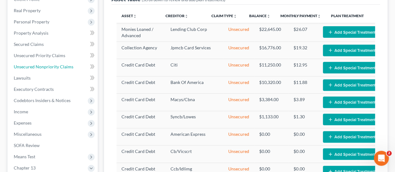
drag, startPoint x: 42, startPoint y: 68, endPoint x: 99, endPoint y: 76, distance: 57.0
click at [42, 68] on span "Unsecured Nonpriority Claims" at bounding box center [44, 66] width 60 height 5
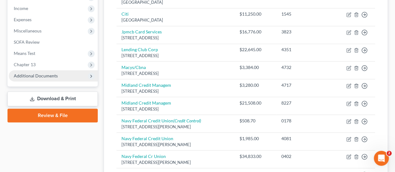
scroll to position [187, 0]
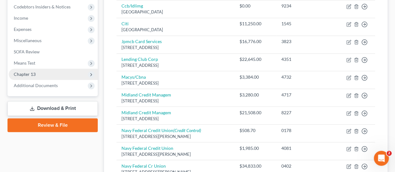
click at [28, 73] on span "Chapter 13" at bounding box center [25, 73] width 22 height 5
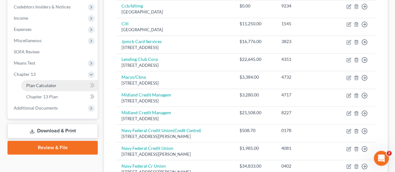
click at [36, 83] on span "Plan Calculator" at bounding box center [41, 85] width 30 height 5
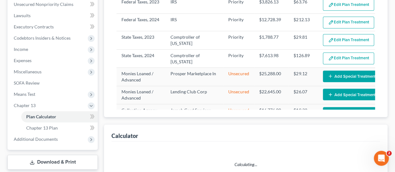
select select "59"
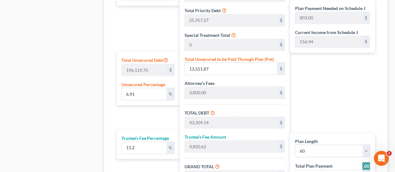
scroll to position [359, 0]
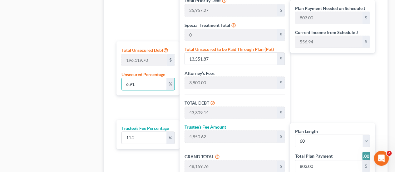
drag, startPoint x: 143, startPoint y: 84, endPoint x: 110, endPoint y: 80, distance: 33.9
click at [110, 80] on div "Calculator Plan Length 1 2 3 4 5 6 7 8 9 10 11 12 13 14 15 16 17 18 19 20 21 22…" at bounding box center [245, 62] width 283 height 283
type input "5"
type input "9,805.98"
type input "39,563.25"
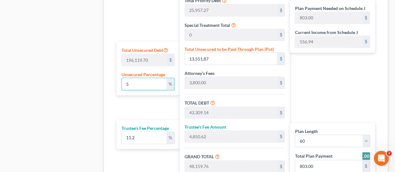
type input "4,431.08"
type input "43,994.33"
type input "733.00"
type input "5"
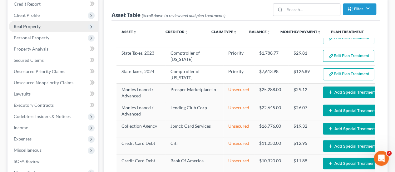
scroll to position [16, 0]
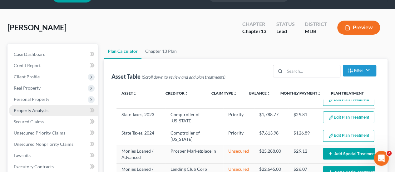
click at [34, 113] on link "Property Analysis" at bounding box center [53, 110] width 89 height 11
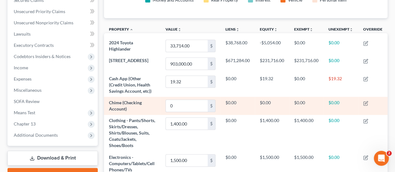
scroll to position [125, 0]
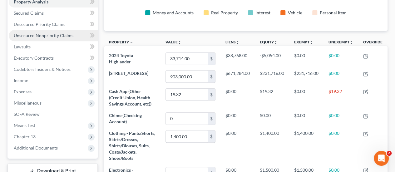
click at [59, 37] on span "Unsecured Nonpriority Claims" at bounding box center [44, 35] width 60 height 5
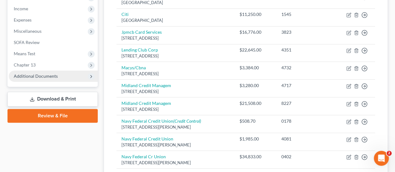
scroll to position [187, 0]
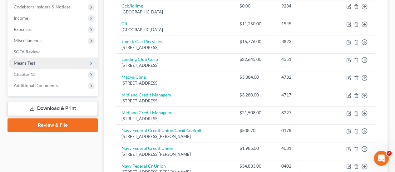
click at [34, 64] on span "Means Test" at bounding box center [25, 62] width 22 height 5
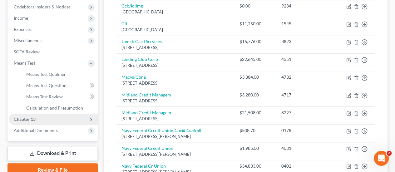
click at [27, 118] on span "Chapter 13" at bounding box center [25, 118] width 22 height 5
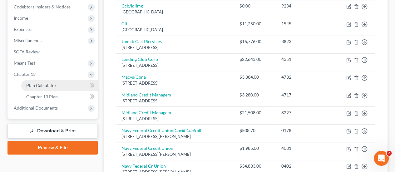
click at [40, 87] on span "Plan Calculator" at bounding box center [41, 85] width 30 height 5
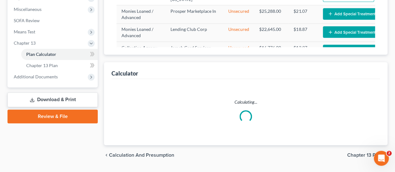
select select "59"
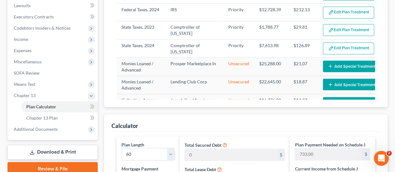
scroll to position [152, 0]
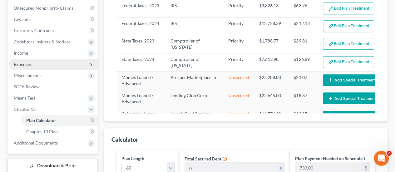
click at [24, 62] on span "Expenses" at bounding box center [23, 63] width 18 height 5
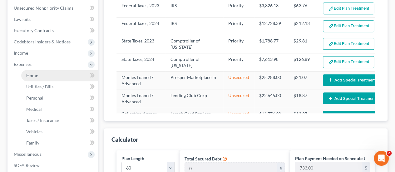
click at [32, 71] on link "Home" at bounding box center [59, 75] width 76 height 11
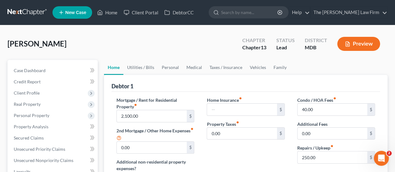
click at [23, 45] on span "[PERSON_NAME]" at bounding box center [36, 43] width 59 height 9
click at [114, 12] on link "Home" at bounding box center [107, 12] width 27 height 11
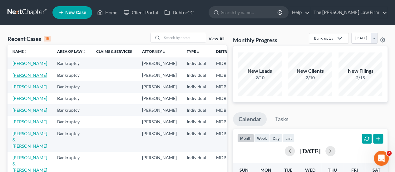
click at [21, 78] on link "[PERSON_NAME]" at bounding box center [29, 74] width 35 height 5
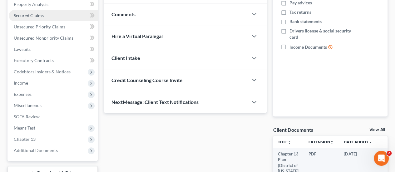
scroll to position [125, 0]
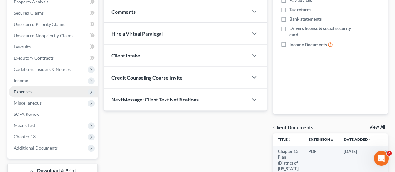
drag, startPoint x: 28, startPoint y: 93, endPoint x: 24, endPoint y: 96, distance: 5.1
click at [28, 93] on span "Expenses" at bounding box center [23, 91] width 18 height 5
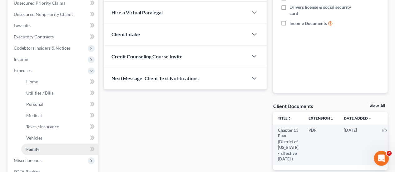
scroll to position [156, 0]
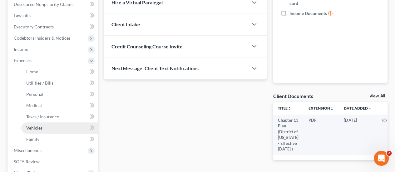
click at [36, 129] on span "Vehicles" at bounding box center [34, 127] width 16 height 5
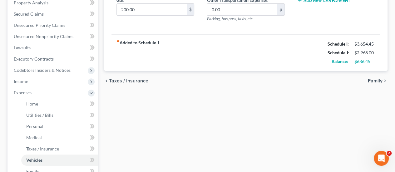
scroll to position [249, 0]
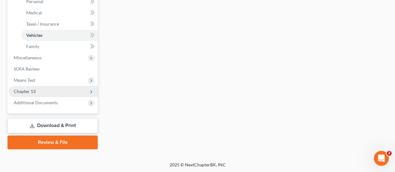
click at [27, 91] on span "Chapter 13" at bounding box center [25, 91] width 22 height 5
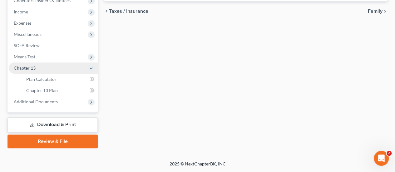
scroll to position [192, 0]
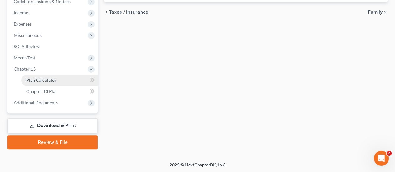
click at [47, 81] on span "Plan Calculator" at bounding box center [41, 79] width 30 height 5
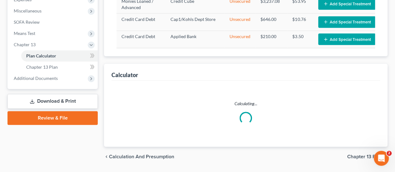
select select "59"
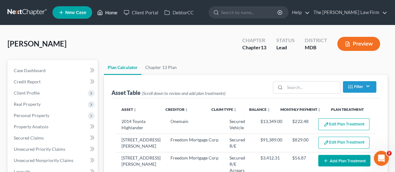
click at [108, 15] on link "Home" at bounding box center [107, 12] width 27 height 11
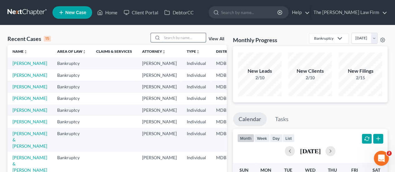
click at [169, 39] on input "search" at bounding box center [184, 37] width 44 height 9
click at [26, 78] on link "[PERSON_NAME]" at bounding box center [29, 74] width 35 height 5
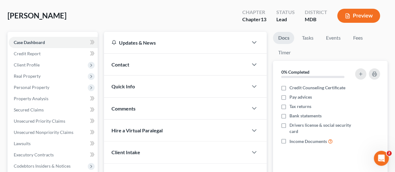
scroll to position [94, 0]
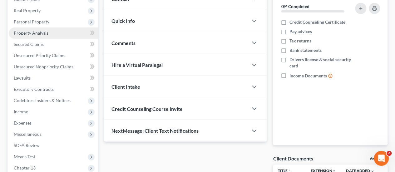
click at [32, 34] on span "Property Analysis" at bounding box center [31, 32] width 35 height 5
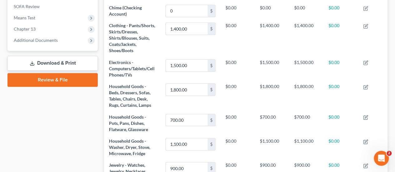
scroll to position [218, 0]
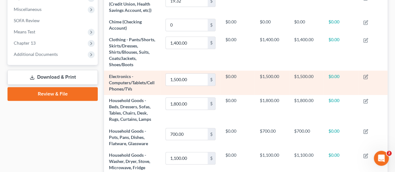
drag, startPoint x: 41, startPoint y: 75, endPoint x: 225, endPoint y: 85, distance: 183.7
click at [41, 75] on link "Download & Print" at bounding box center [52, 77] width 90 height 15
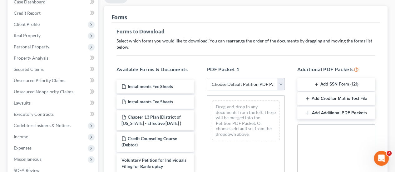
scroll to position [125, 0]
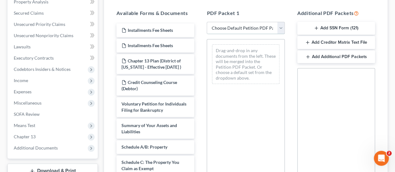
click at [249, 28] on select "Choose Default Petition PDF Packet Complete Bankruptcy Petition (all forms and …" at bounding box center [245, 28] width 78 height 12
select select "0"
click at [206, 22] on select "Choose Default Petition PDF Packet Complete Bankruptcy Petition (all forms and …" at bounding box center [245, 28] width 78 height 12
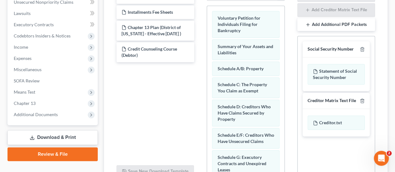
scroll to position [219, 0]
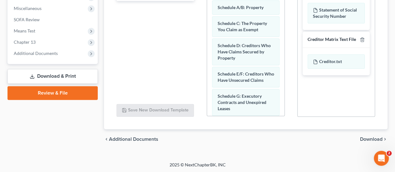
click at [369, 138] on span "Download" at bounding box center [371, 139] width 22 height 5
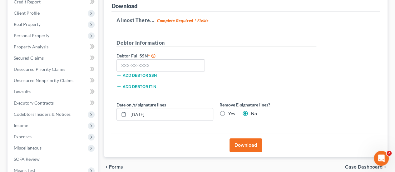
scroll to position [45, 0]
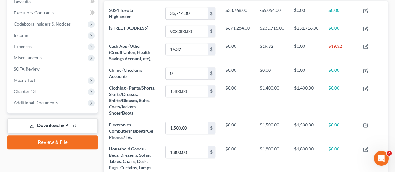
scroll to position [311818, 311630]
click at [59, 126] on link "Download & Print" at bounding box center [52, 125] width 90 height 15
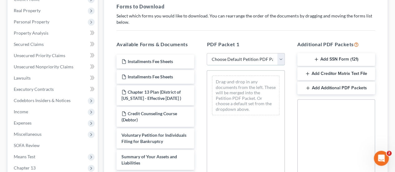
click at [282, 57] on select "Choose Default Petition PDF Packet Complete Bankruptcy Petition (all forms and …" at bounding box center [245, 59] width 78 height 12
select select "0"
click at [206, 53] on select "Choose Default Petition PDF Packet Complete Bankruptcy Petition (all forms and …" at bounding box center [245, 59] width 78 height 12
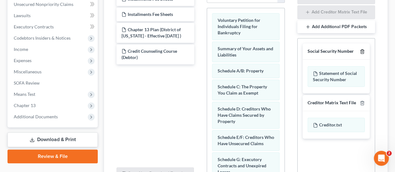
click at [362, 52] on icon "button" at bounding box center [361, 51] width 5 height 5
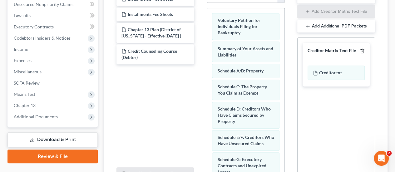
click at [362, 52] on icon "button" at bounding box center [361, 51] width 3 height 4
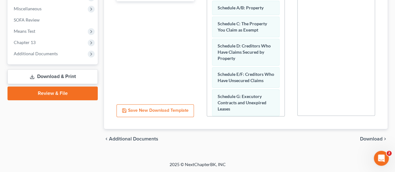
click at [369, 139] on span "Download" at bounding box center [371, 138] width 22 height 5
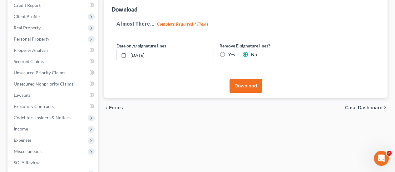
click at [248, 86] on button "Download" at bounding box center [245, 86] width 32 height 14
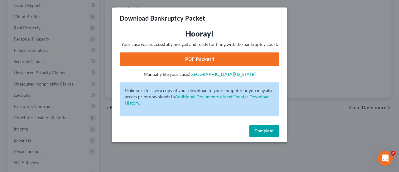
click at [266, 131] on span "Complete!" at bounding box center [265, 130] width 20 height 5
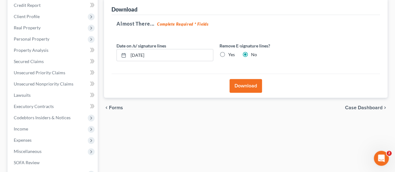
click at [118, 131] on div "Forms Download Forms Forms to Download Select which forms you would like to dow…" at bounding box center [245, 112] width 289 height 259
